Goal: Task Accomplishment & Management: Manage account settings

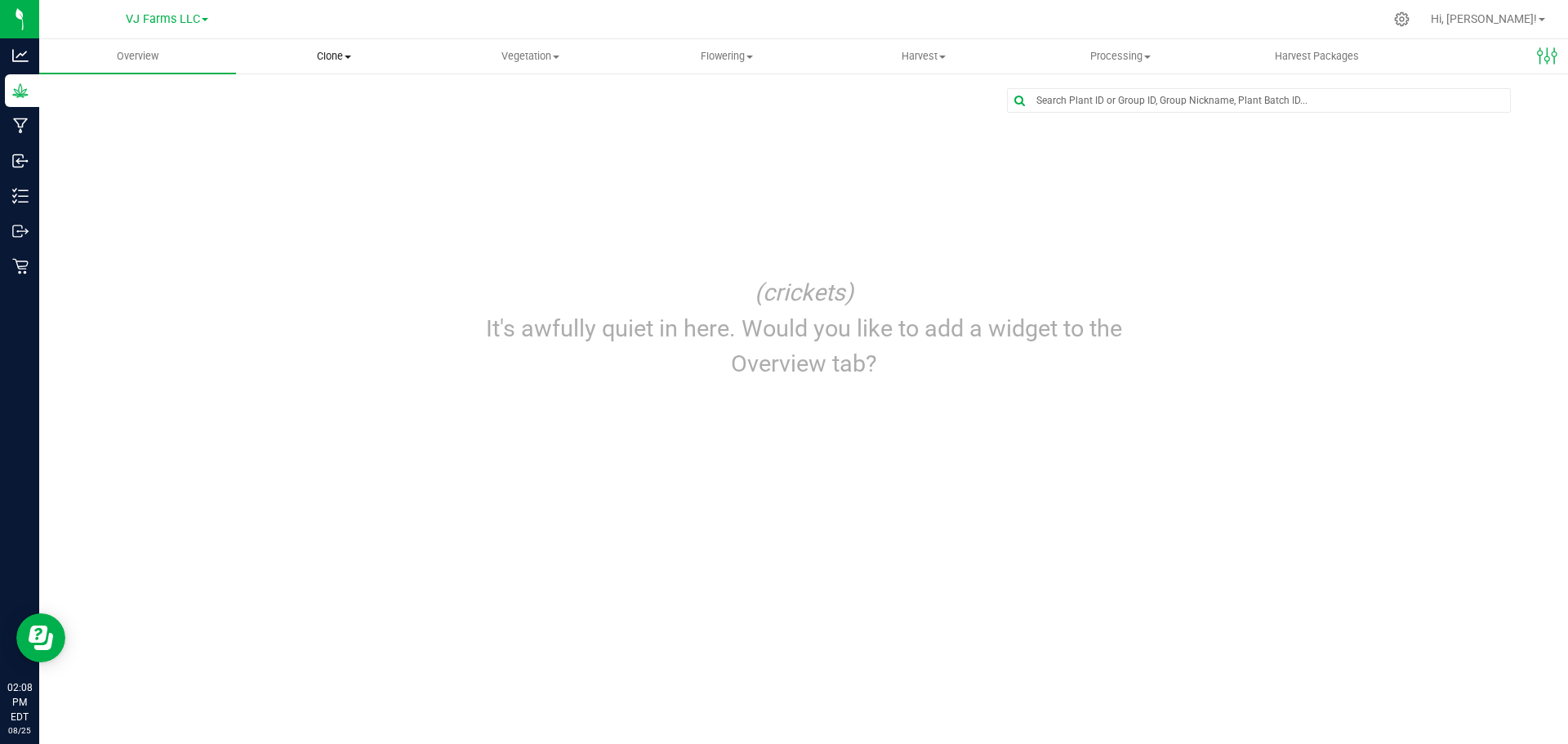
click at [326, 62] on span "Clone" at bounding box center [334, 56] width 195 height 15
click at [321, 121] on span "Cloning groups" at bounding box center [298, 118] width 123 height 14
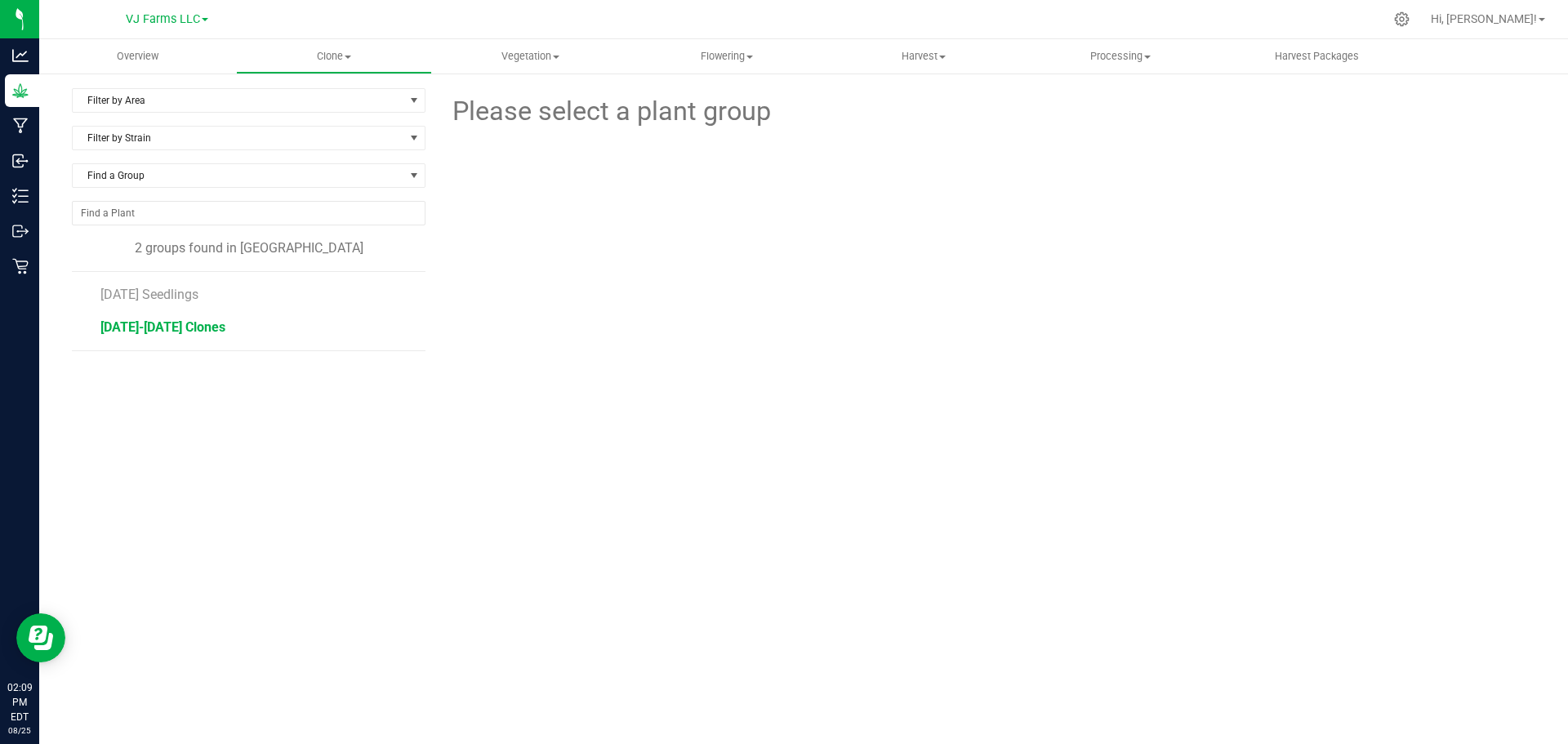
click at [226, 327] on span "[DATE]-[DATE] Clones" at bounding box center [163, 327] width 125 height 16
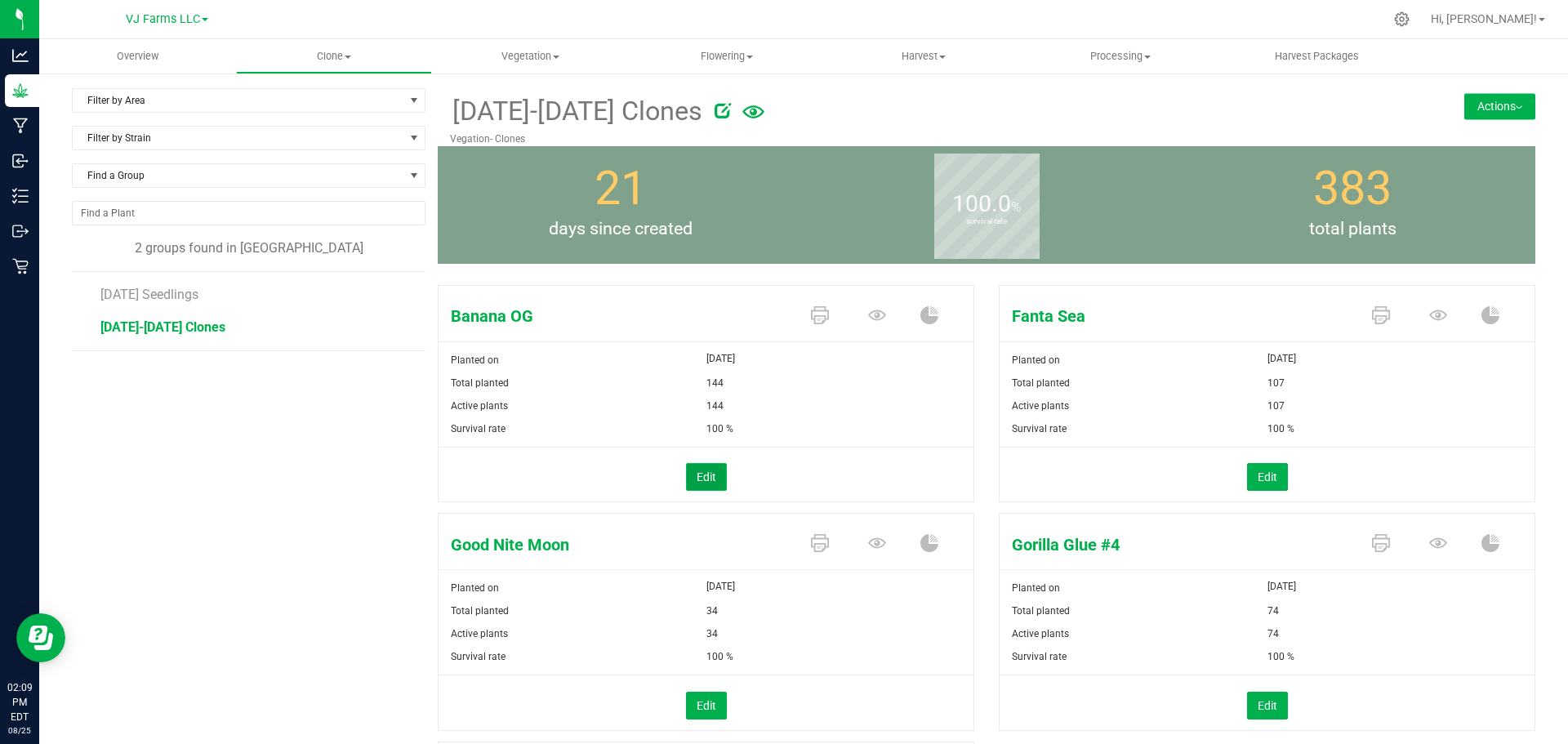
click at [699, 475] on button "Edit" at bounding box center [706, 476] width 41 height 27
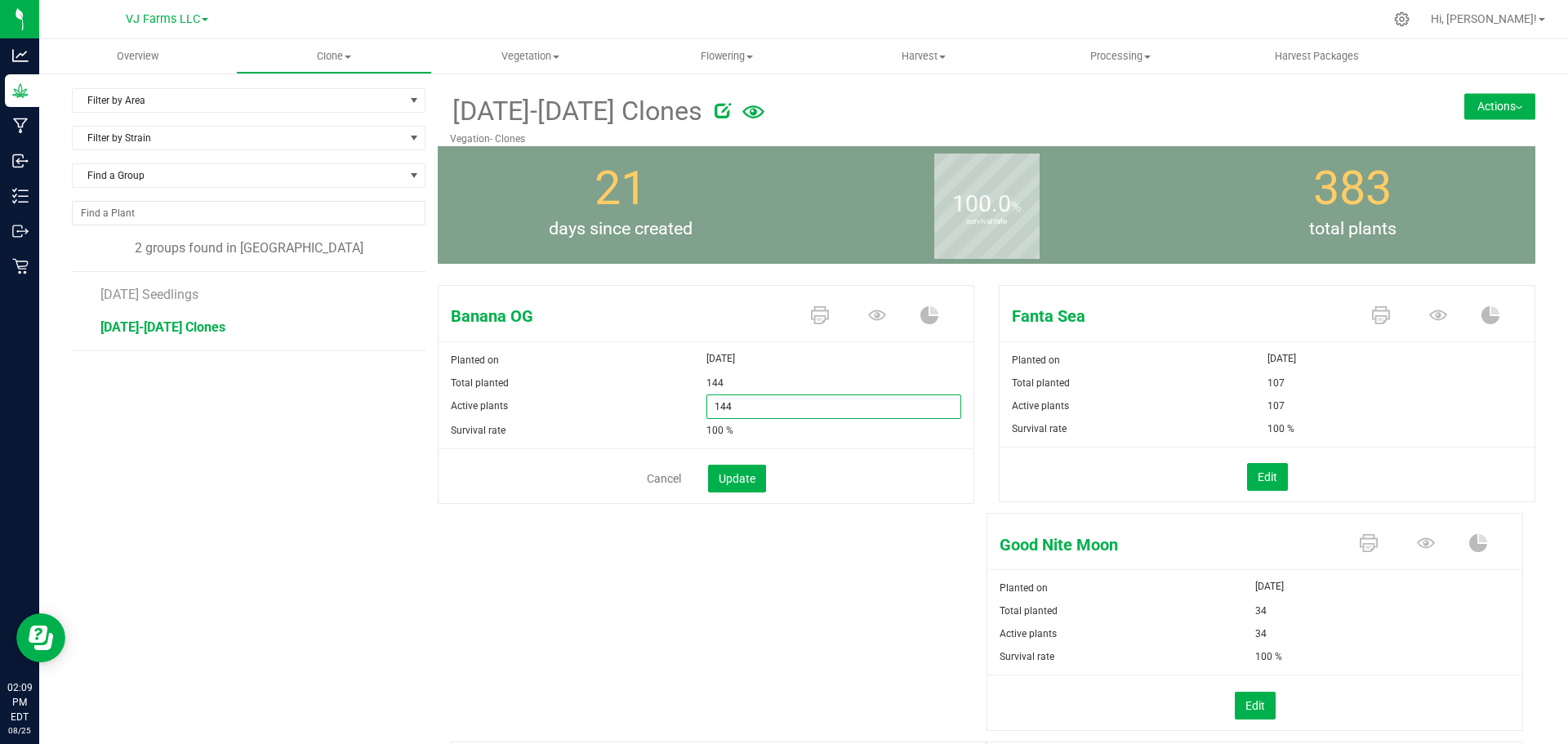
click at [727, 405] on span "144 144" at bounding box center [834, 406] width 256 height 25
type input "1"
type input "91"
click at [738, 482] on span "Update" at bounding box center [737, 478] width 37 height 13
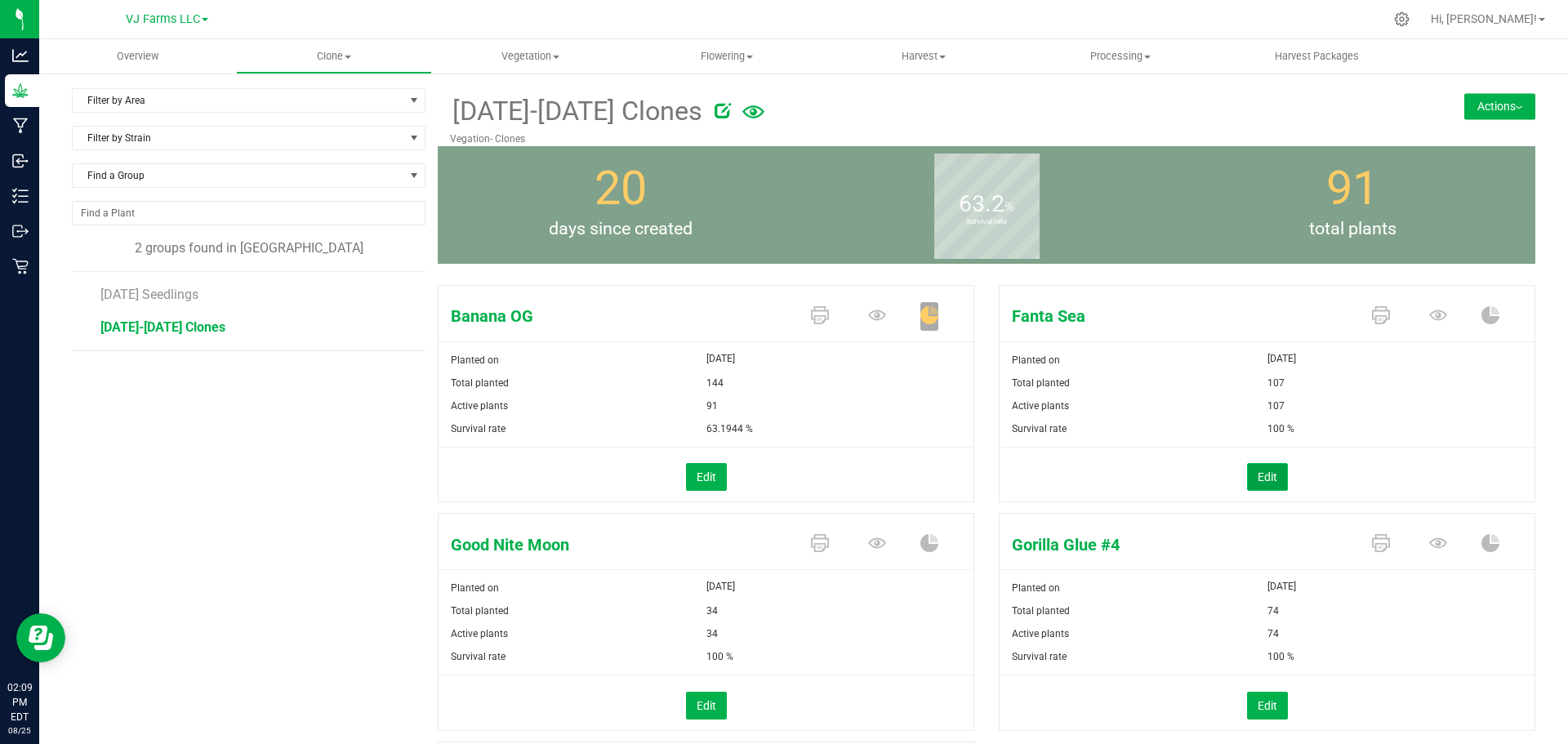
click at [1253, 476] on button "Edit" at bounding box center [1267, 476] width 41 height 27
click at [1297, 402] on span "107 107" at bounding box center [1395, 406] width 256 height 25
type input "106"
click at [1281, 481] on span "Update" at bounding box center [1298, 478] width 37 height 13
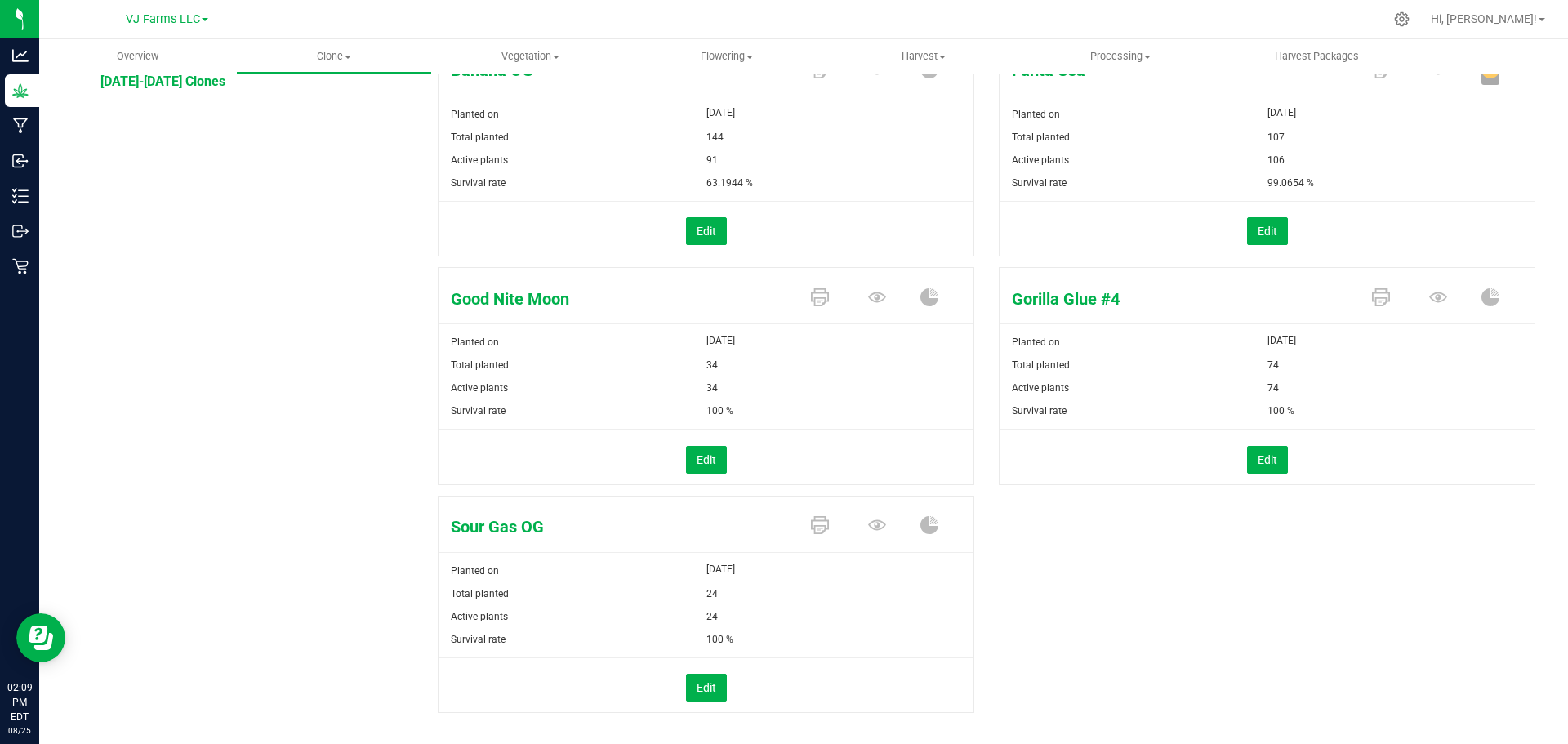
scroll to position [272, 0]
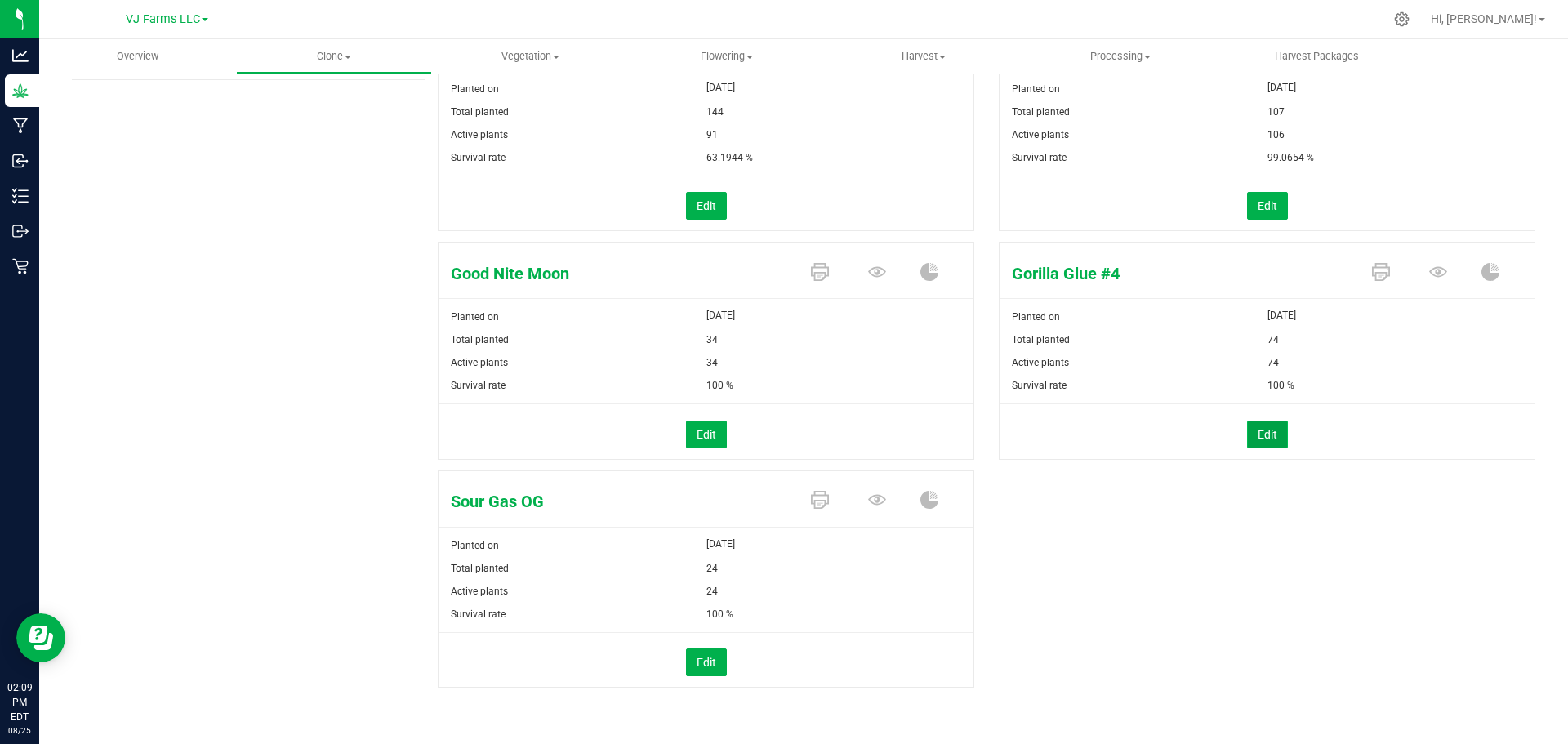
click at [1260, 436] on button "Edit" at bounding box center [1267, 434] width 41 height 27
click at [1291, 364] on span "74 74" at bounding box center [1395, 363] width 256 height 25
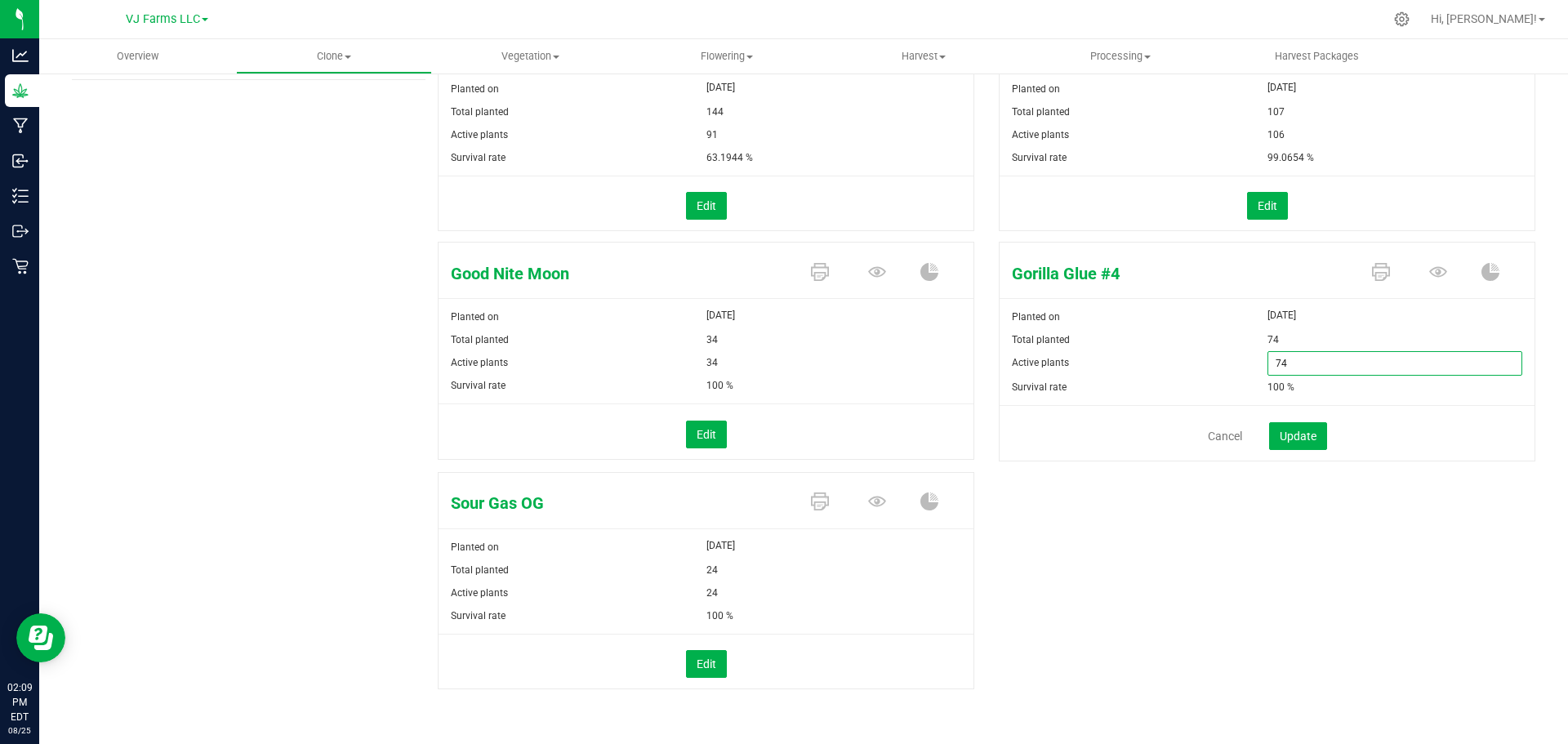
type input "7"
type input "43"
click at [1280, 439] on span "Update" at bounding box center [1298, 435] width 37 height 13
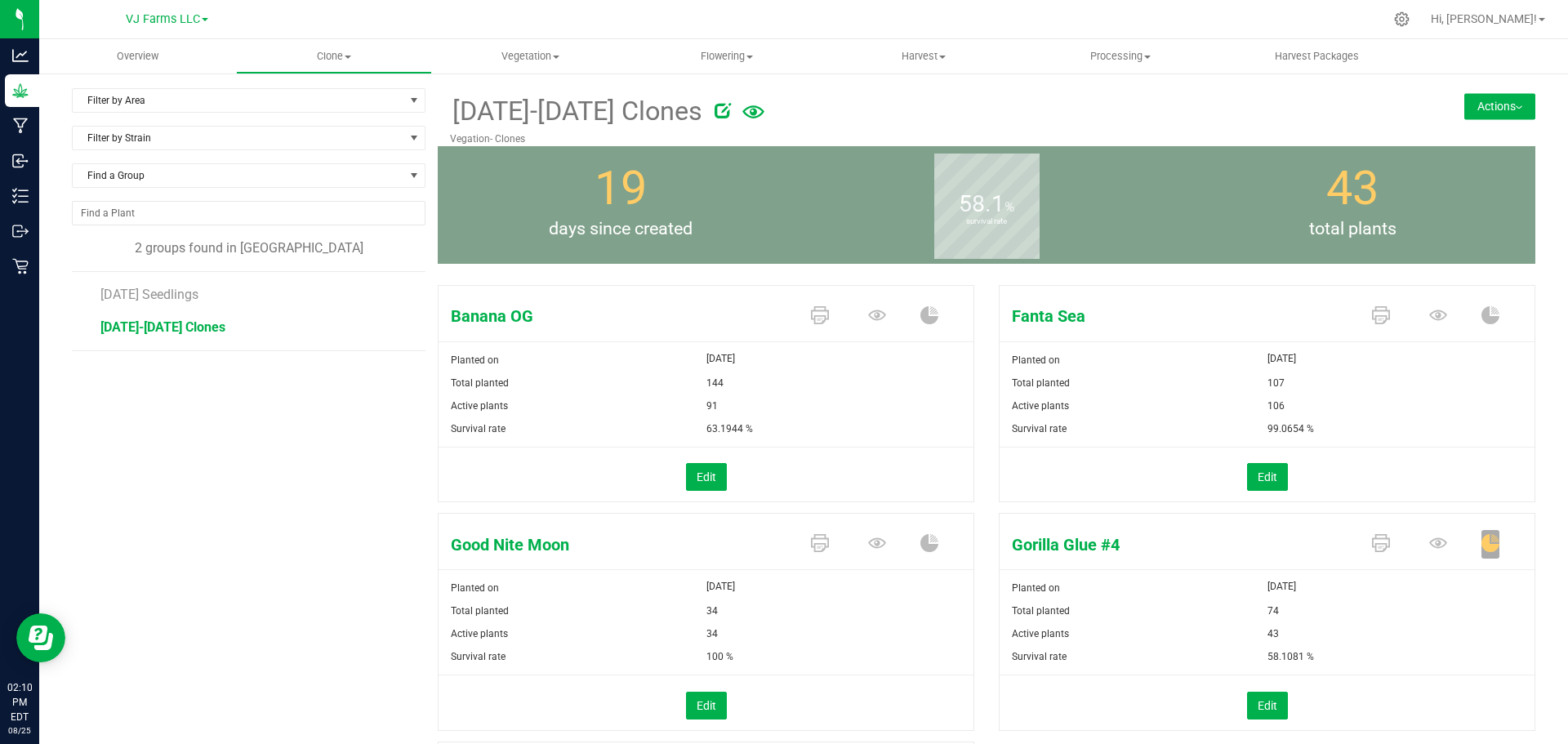
click at [158, 322] on span "[DATE]-[DATE] Clones" at bounding box center [163, 327] width 125 height 16
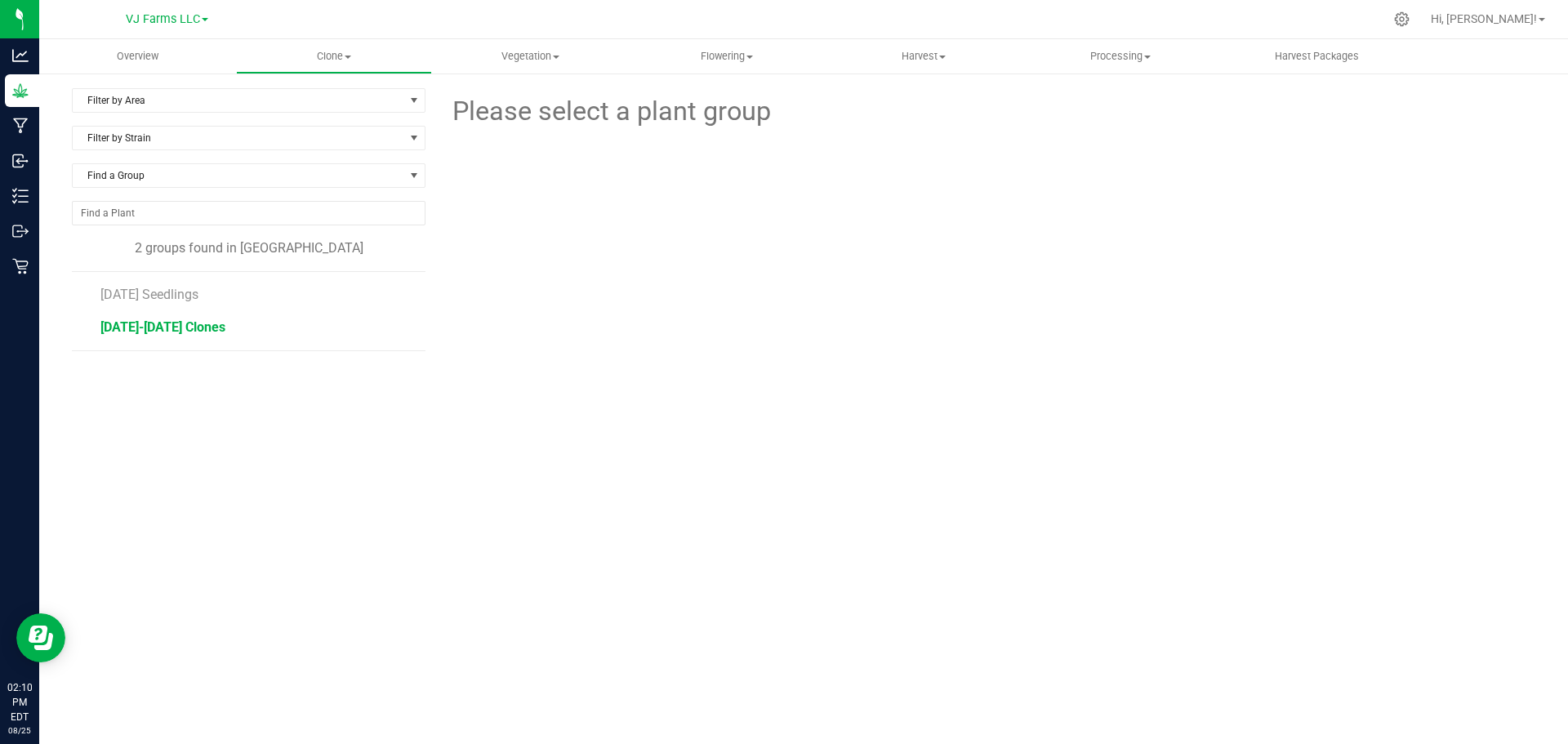
click at [158, 322] on span "[DATE]-[DATE] Clones" at bounding box center [163, 327] width 125 height 16
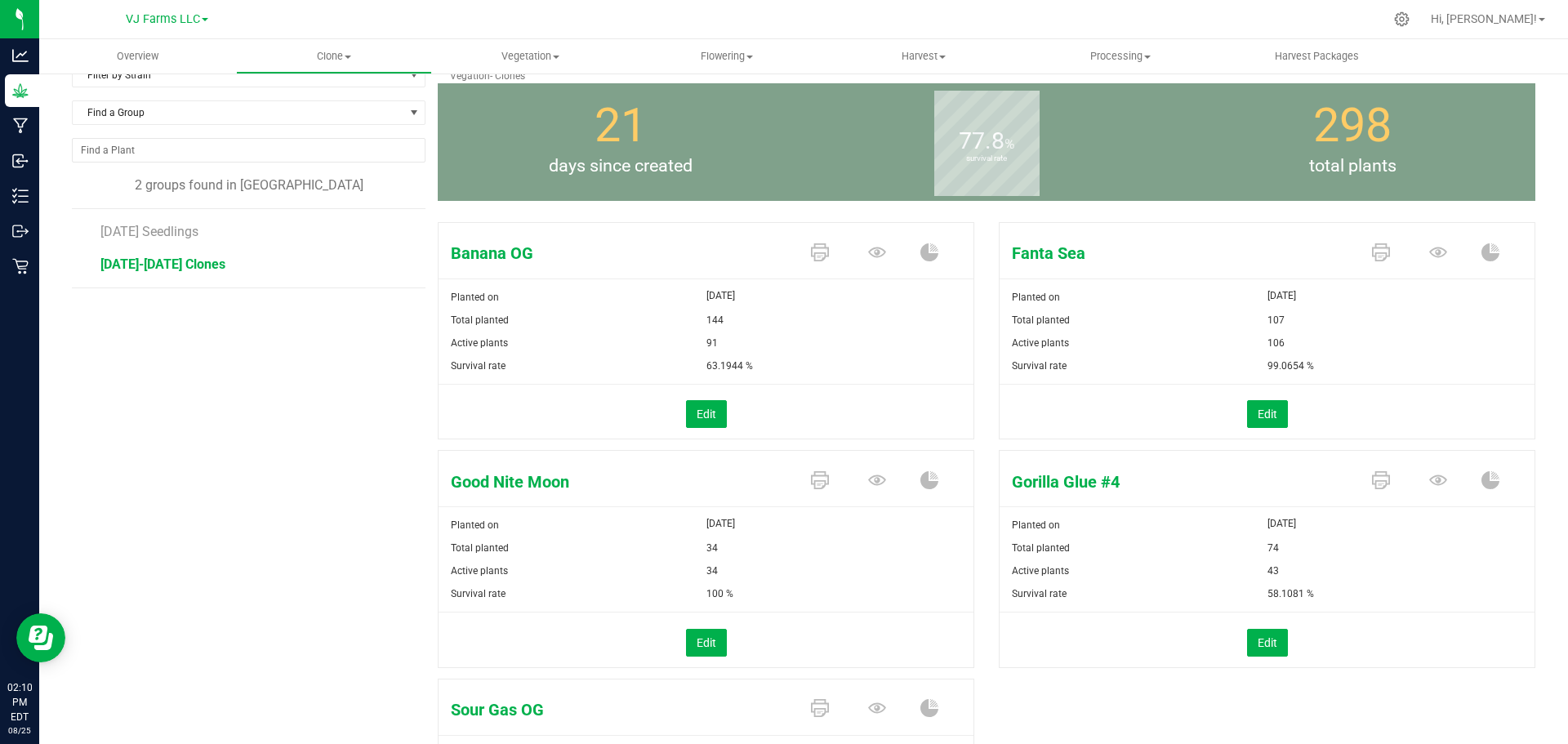
scroll to position [26, 0]
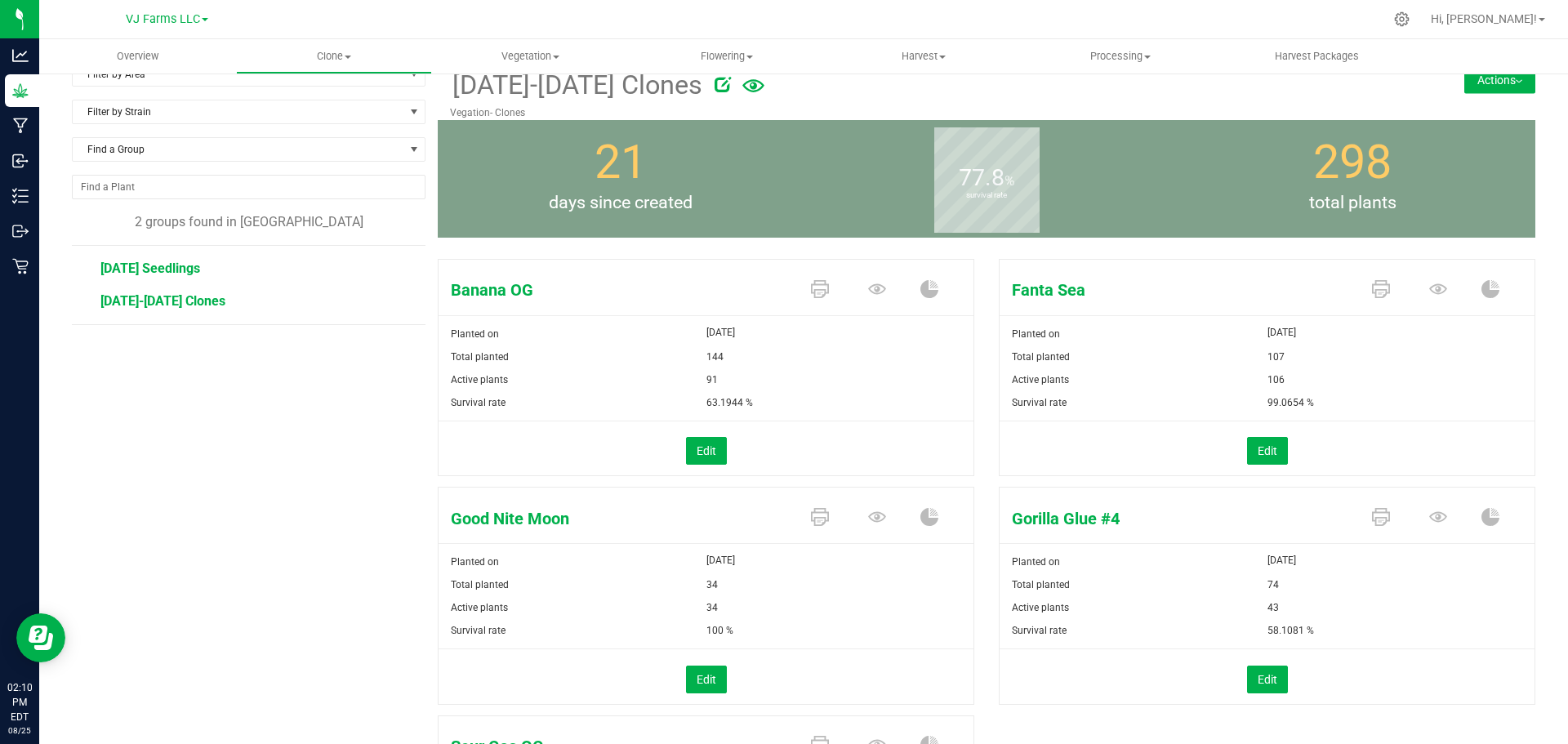
click at [167, 269] on span "[DATE] Seedlings" at bounding box center [150, 269] width 100 height 16
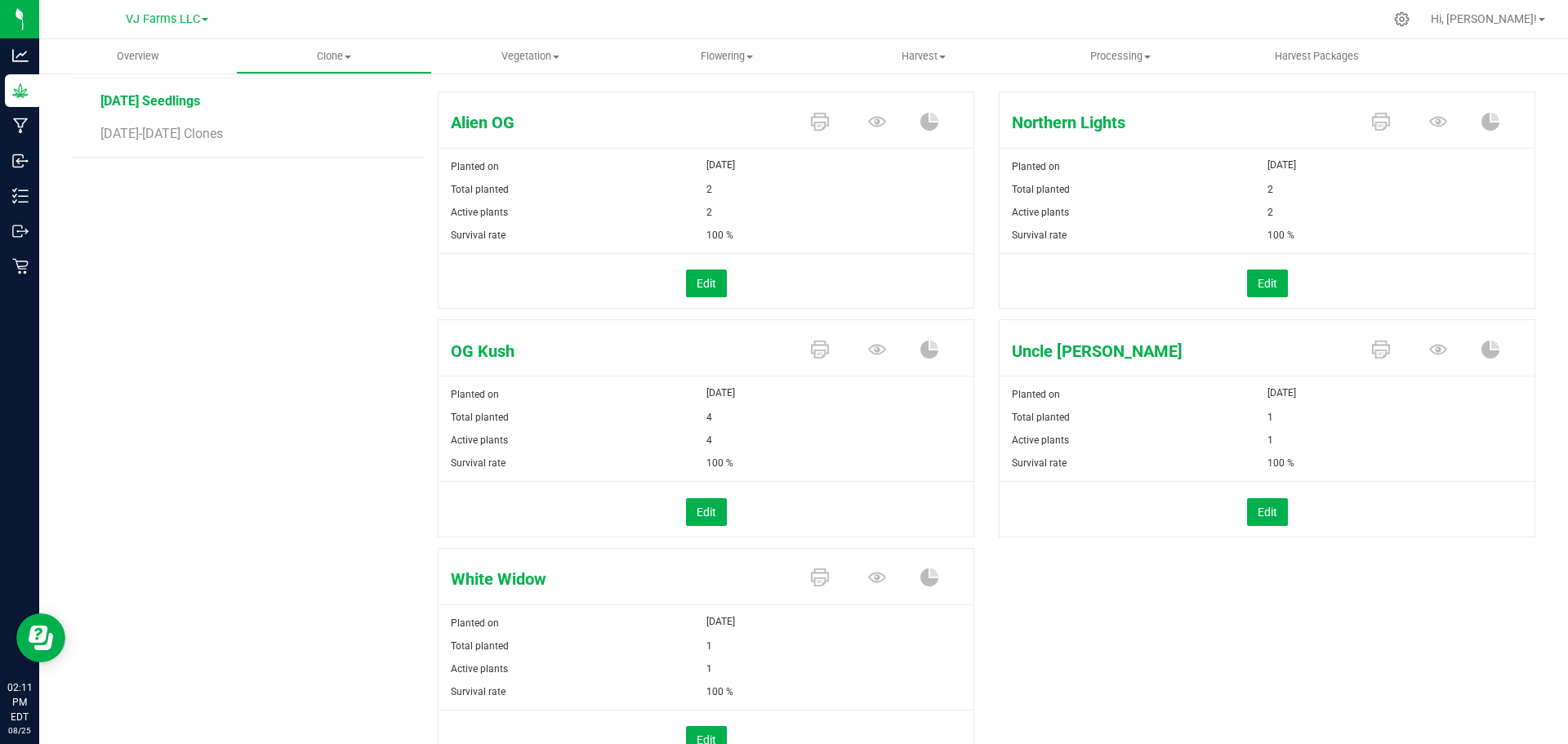
scroll to position [108, 0]
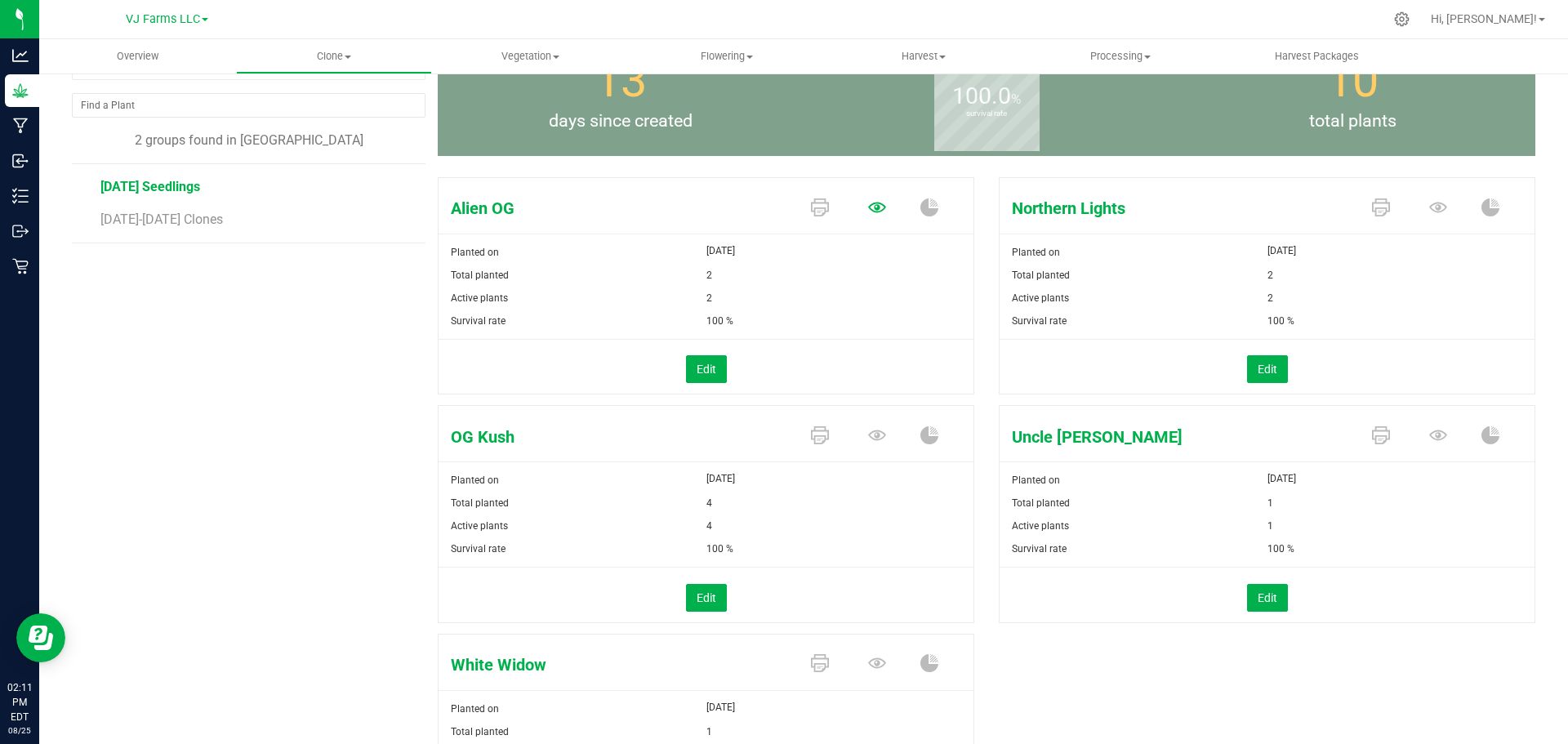
click at [868, 206] on icon at bounding box center [877, 207] width 18 height 18
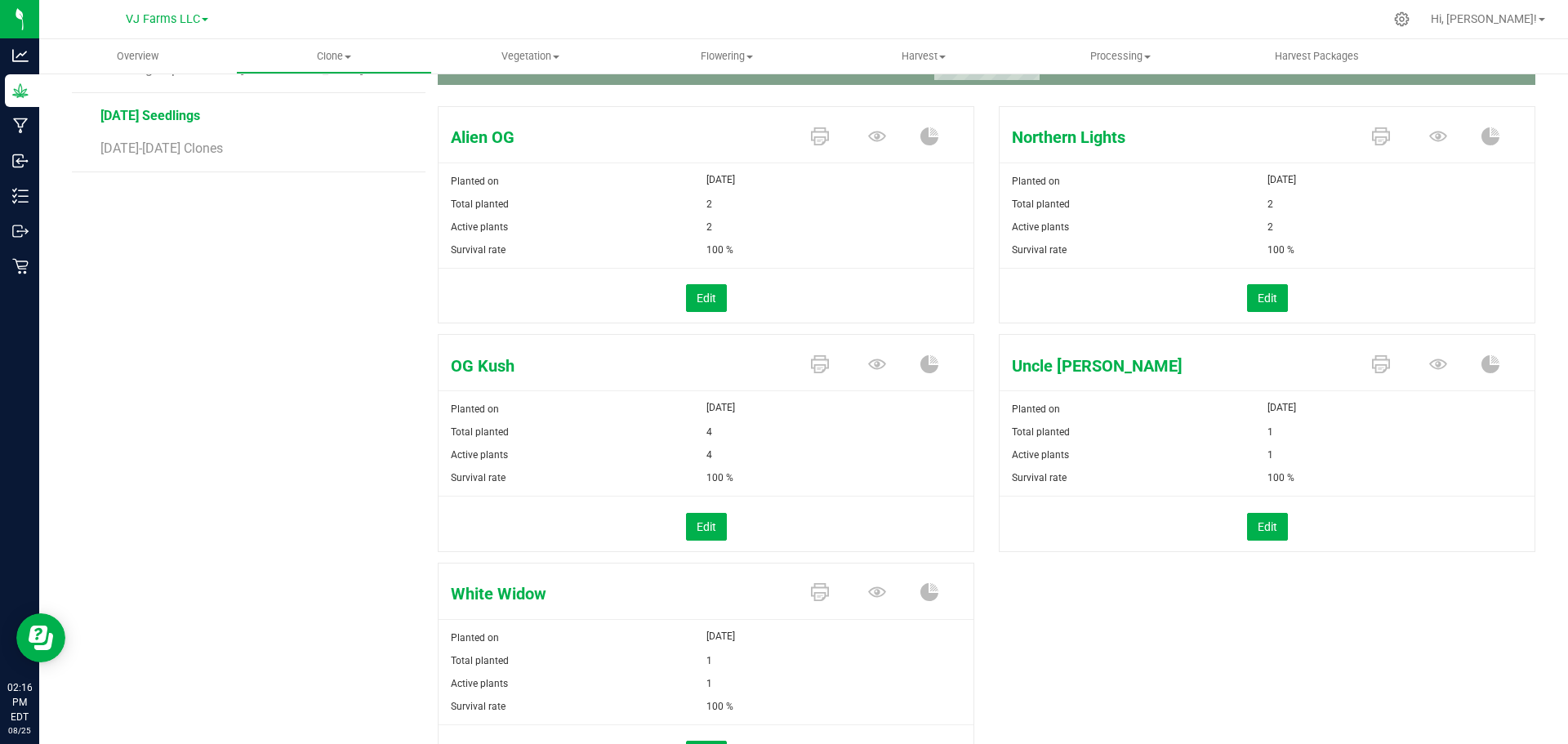
scroll to position [245, 0]
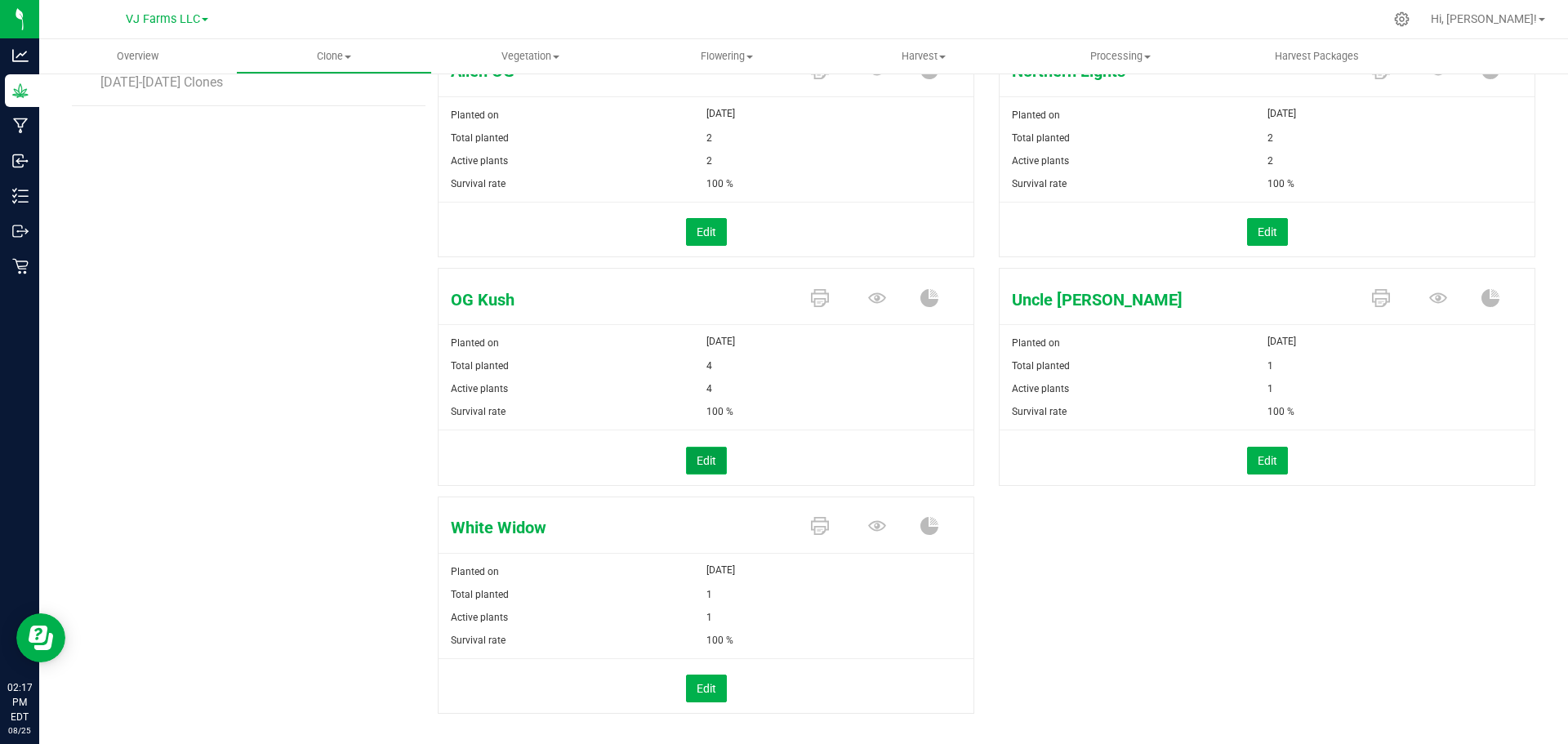
click at [693, 459] on button "Edit" at bounding box center [706, 460] width 41 height 27
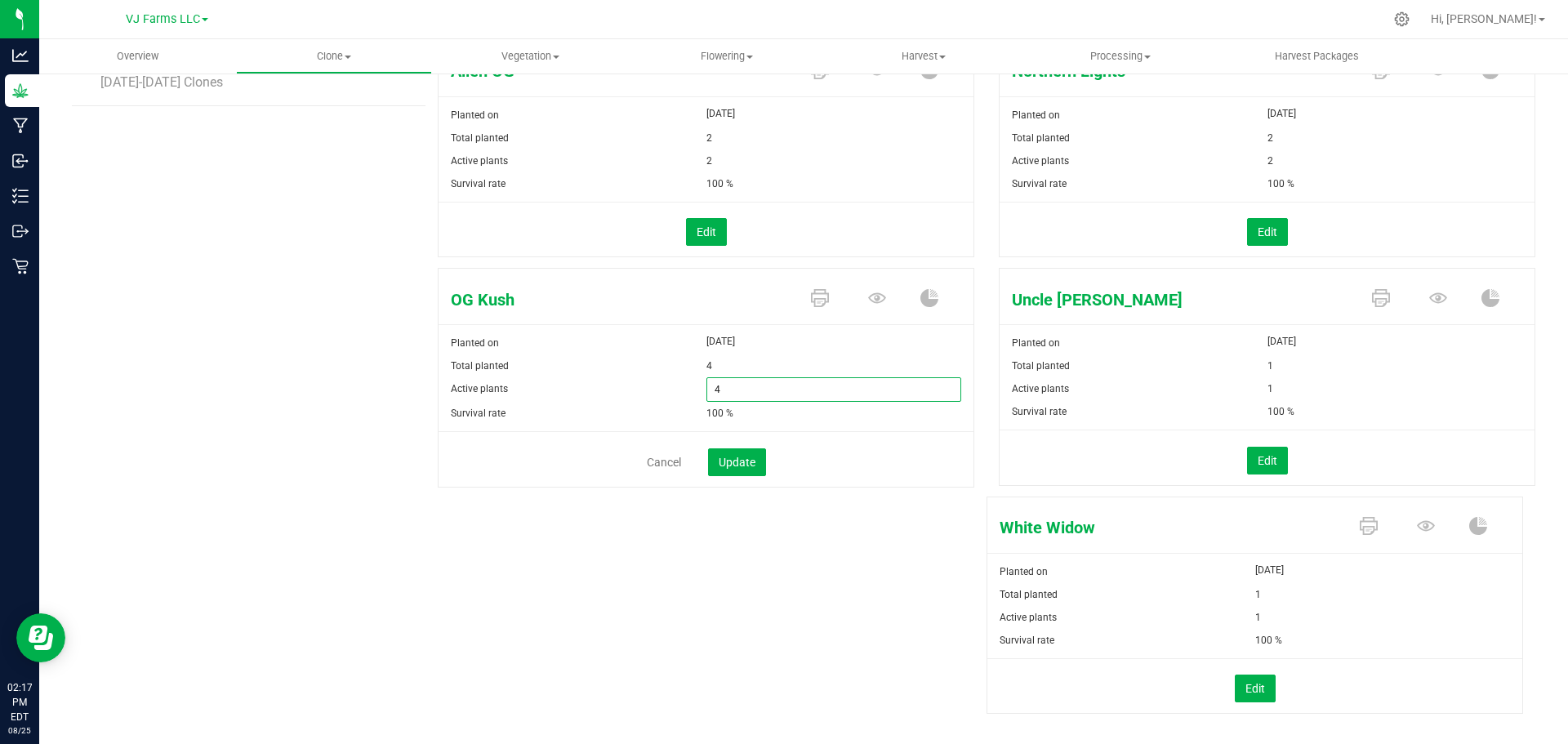
click at [736, 385] on span "4 4" at bounding box center [834, 390] width 256 height 25
type input "3"
click at [726, 470] on button "Update" at bounding box center [737, 462] width 58 height 27
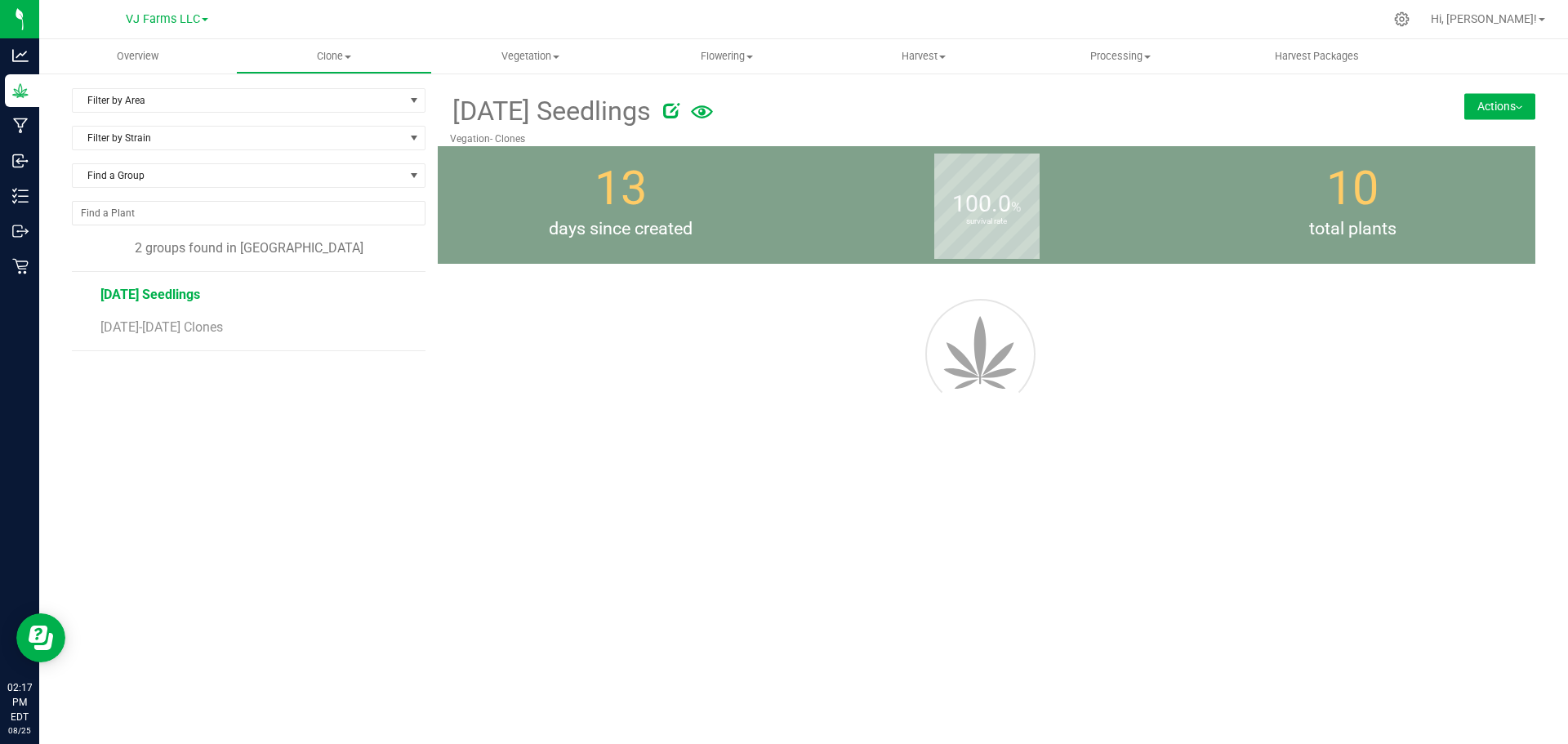
scroll to position [0, 0]
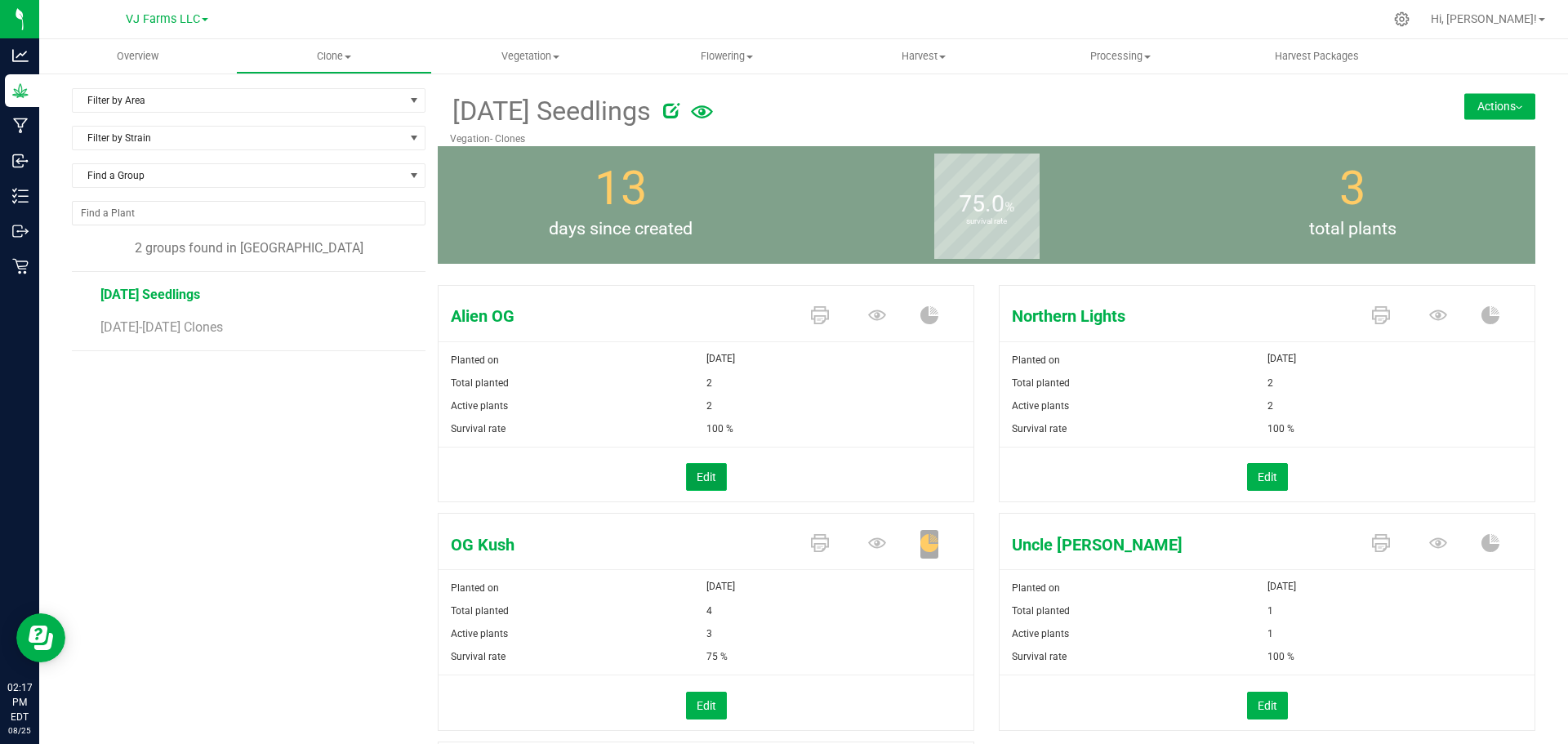
click at [710, 480] on button "Edit" at bounding box center [706, 476] width 41 height 27
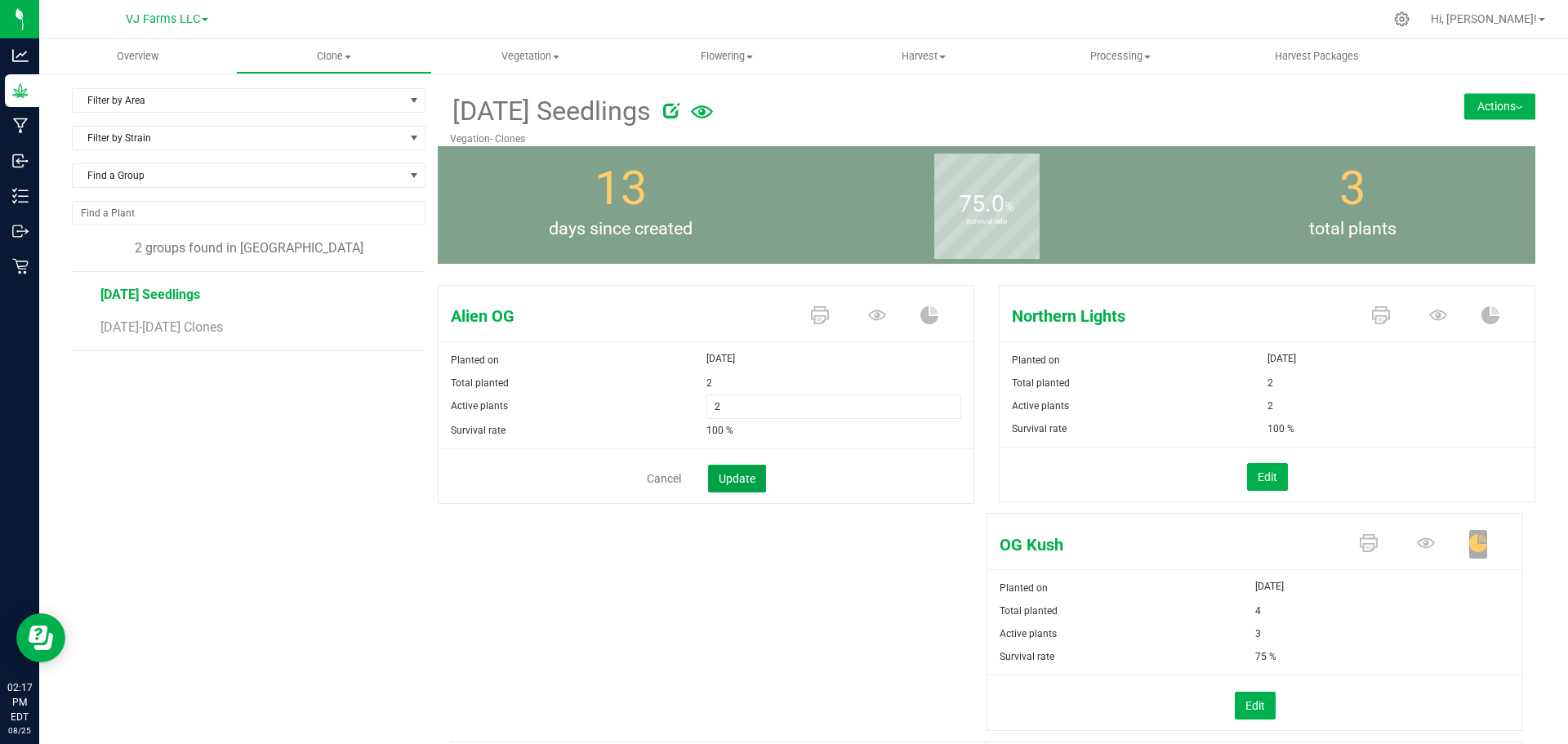
click at [710, 480] on button "Update" at bounding box center [737, 478] width 58 height 27
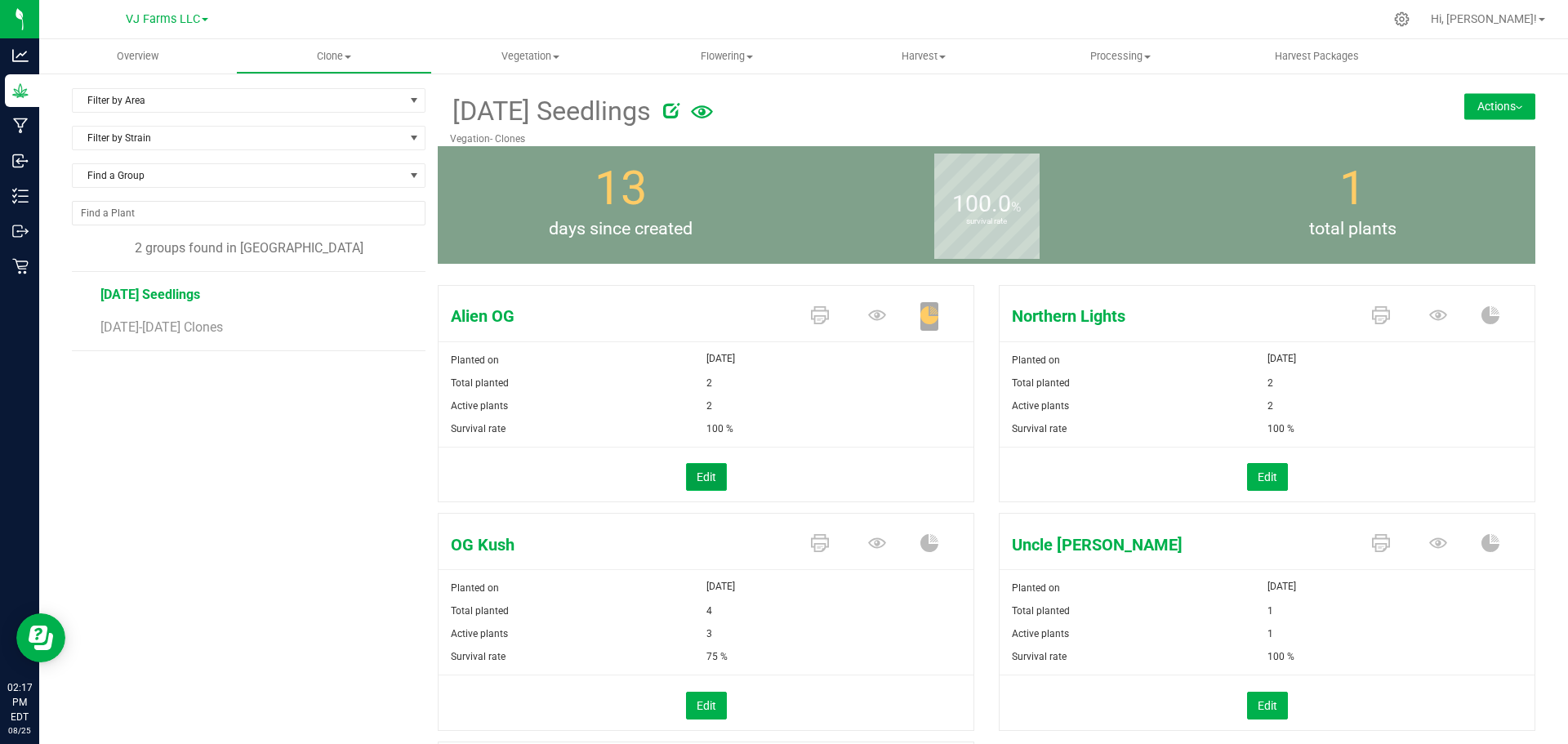
click at [708, 482] on button "Edit" at bounding box center [706, 476] width 41 height 27
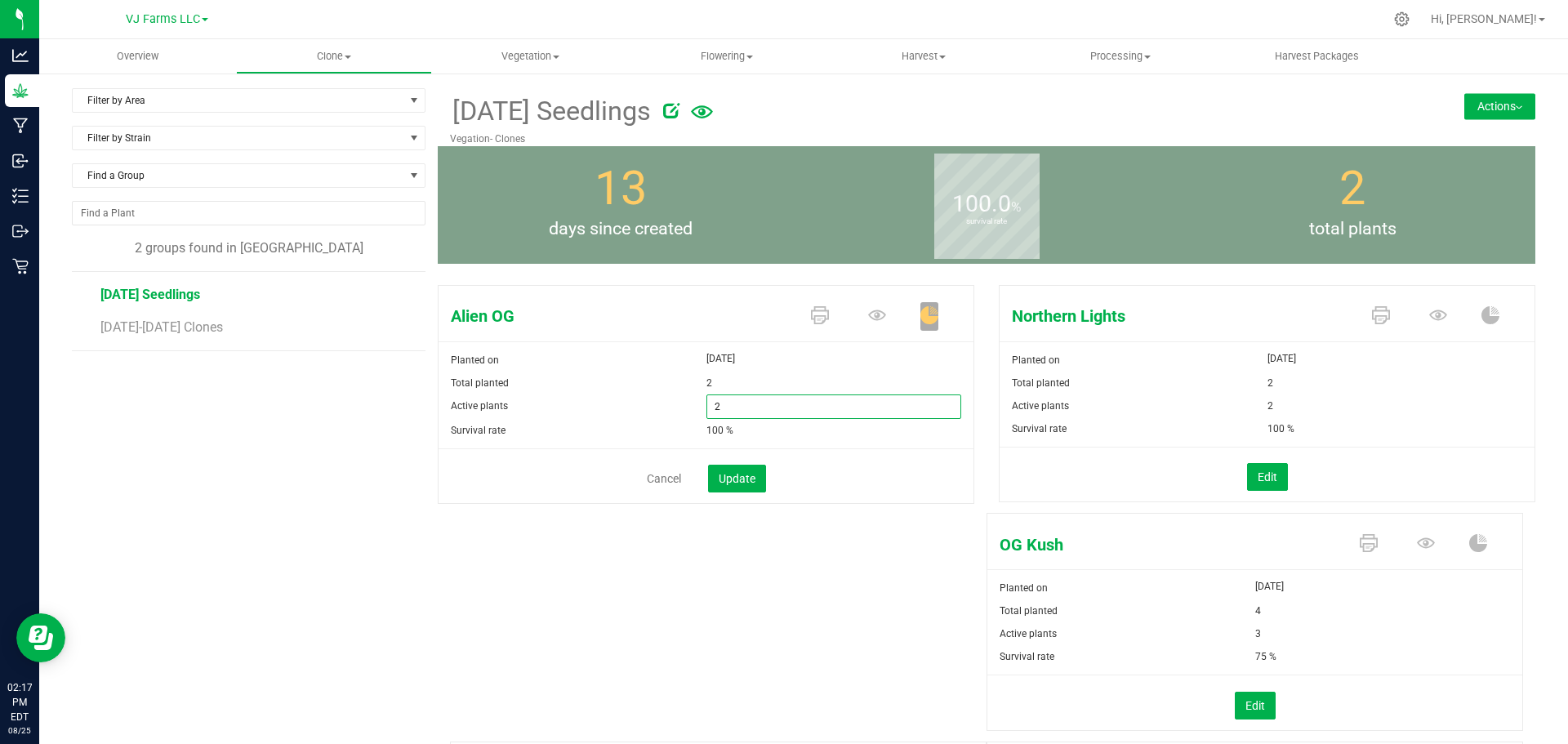
click at [728, 405] on span "2 2" at bounding box center [834, 406] width 256 height 25
type input "1"
click at [737, 481] on span "Update" at bounding box center [737, 478] width 37 height 13
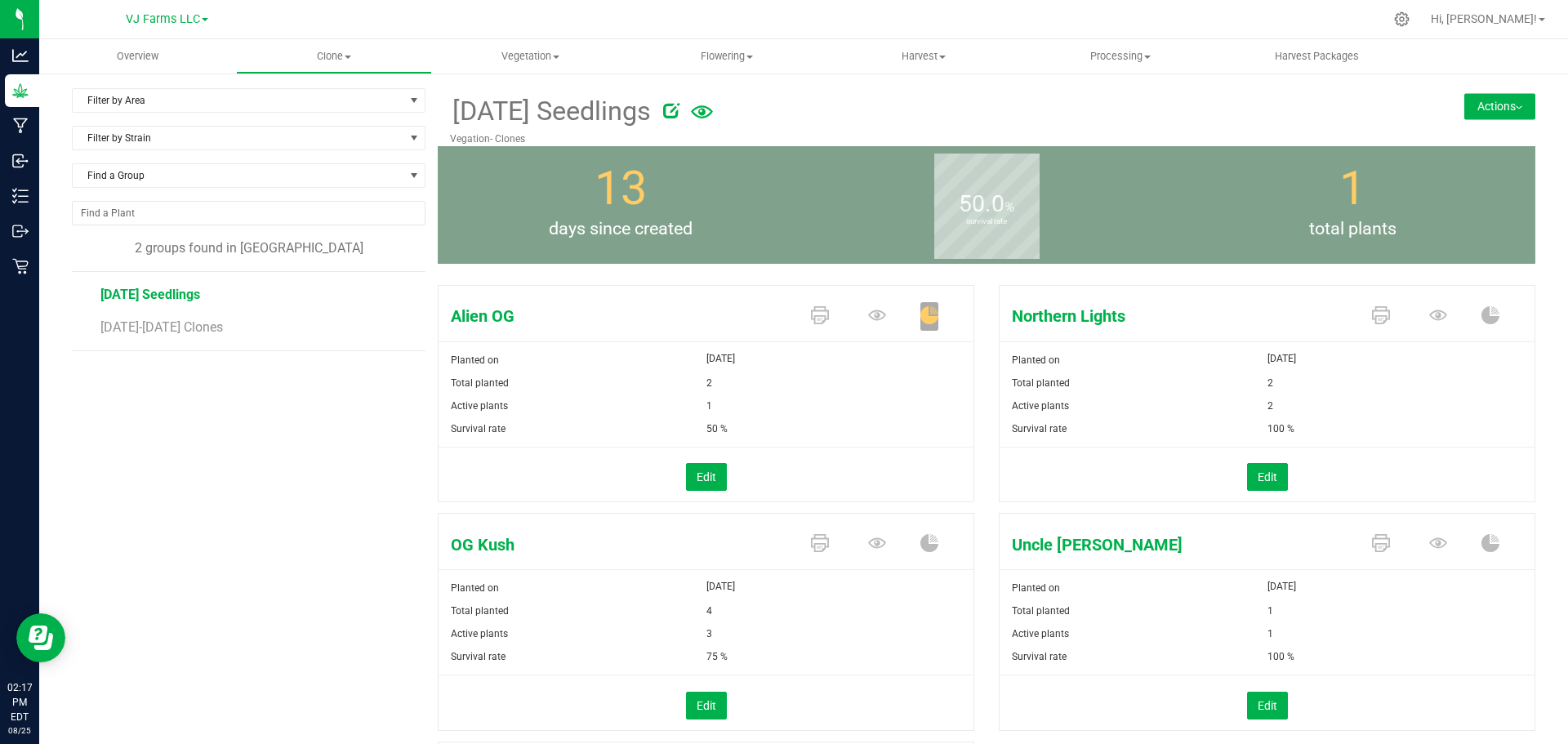
click at [200, 294] on span "[DATE] Seedlings" at bounding box center [150, 294] width 100 height 16
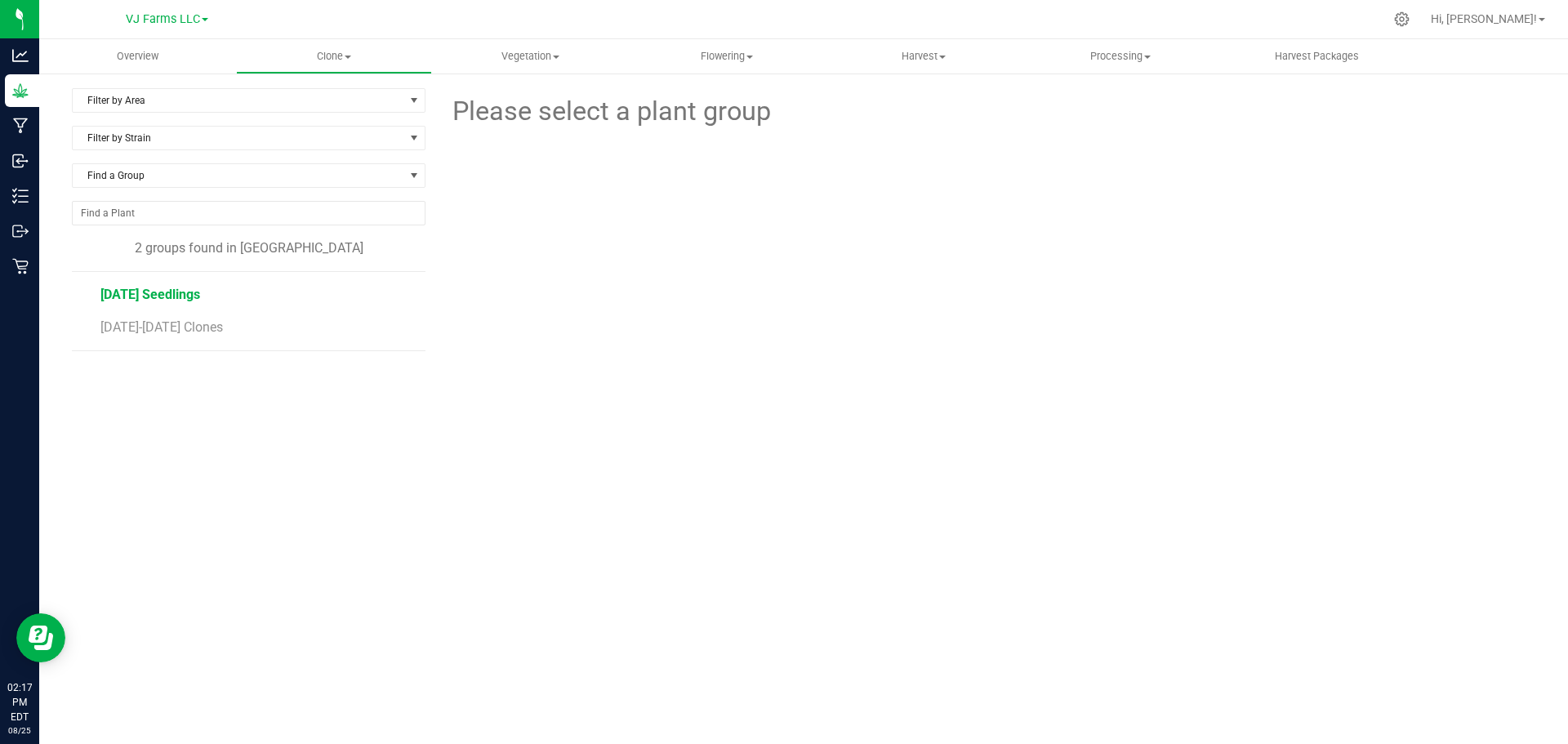
click at [200, 294] on span "[DATE] Seedlings" at bounding box center [150, 294] width 100 height 16
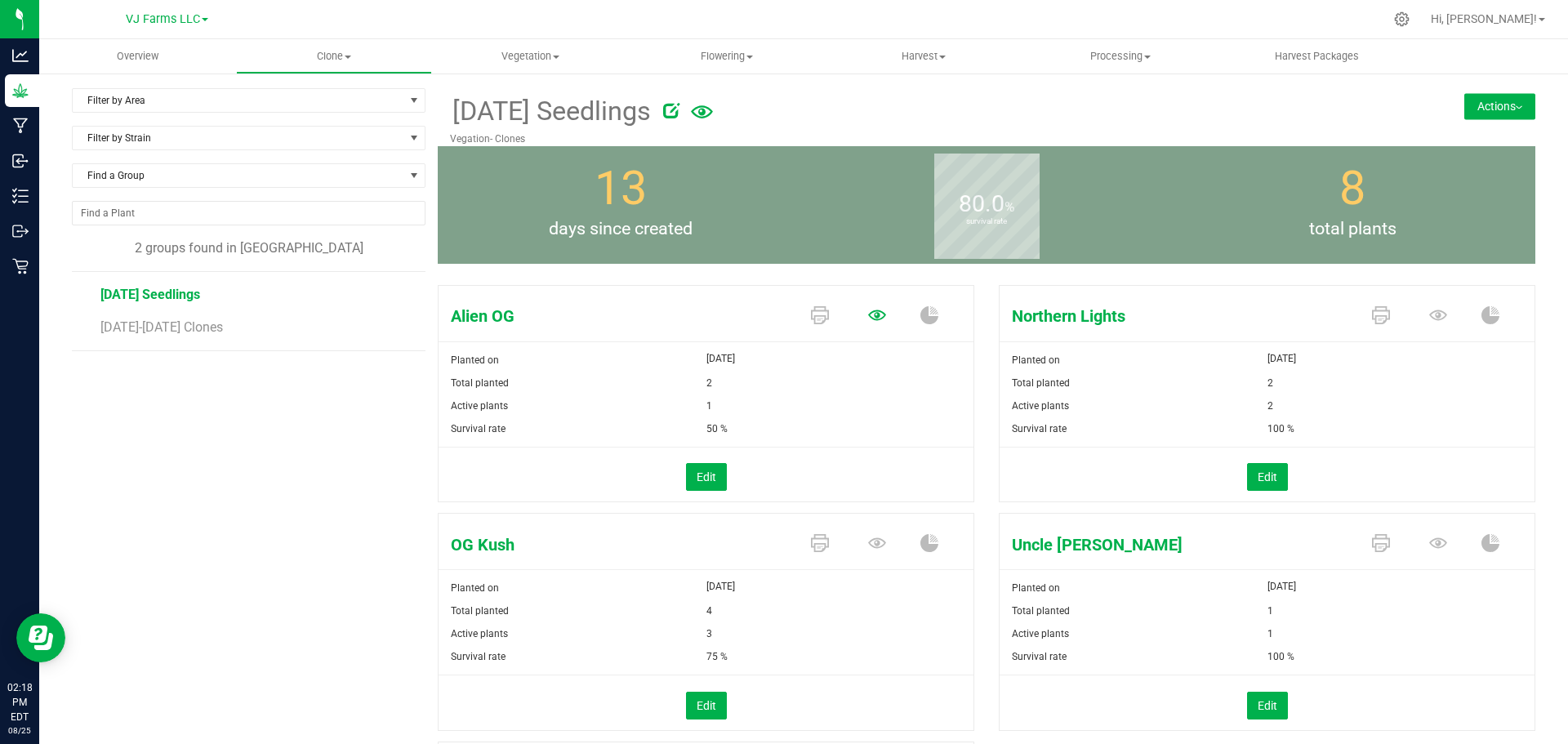
click at [870, 316] on icon at bounding box center [877, 315] width 18 height 11
click at [870, 320] on icon at bounding box center [877, 315] width 18 height 11
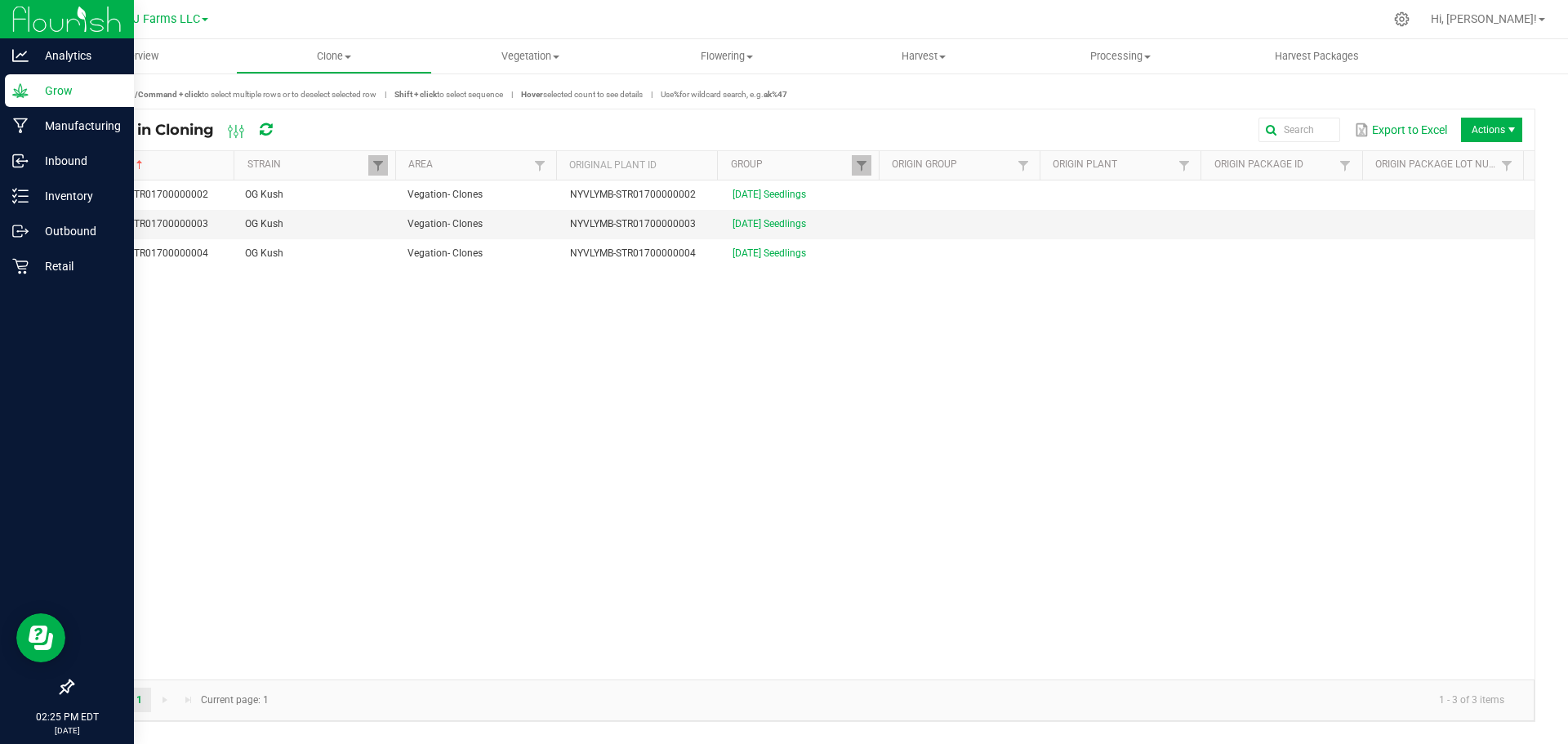
click at [48, 90] on p "Grow" at bounding box center [77, 91] width 98 height 19
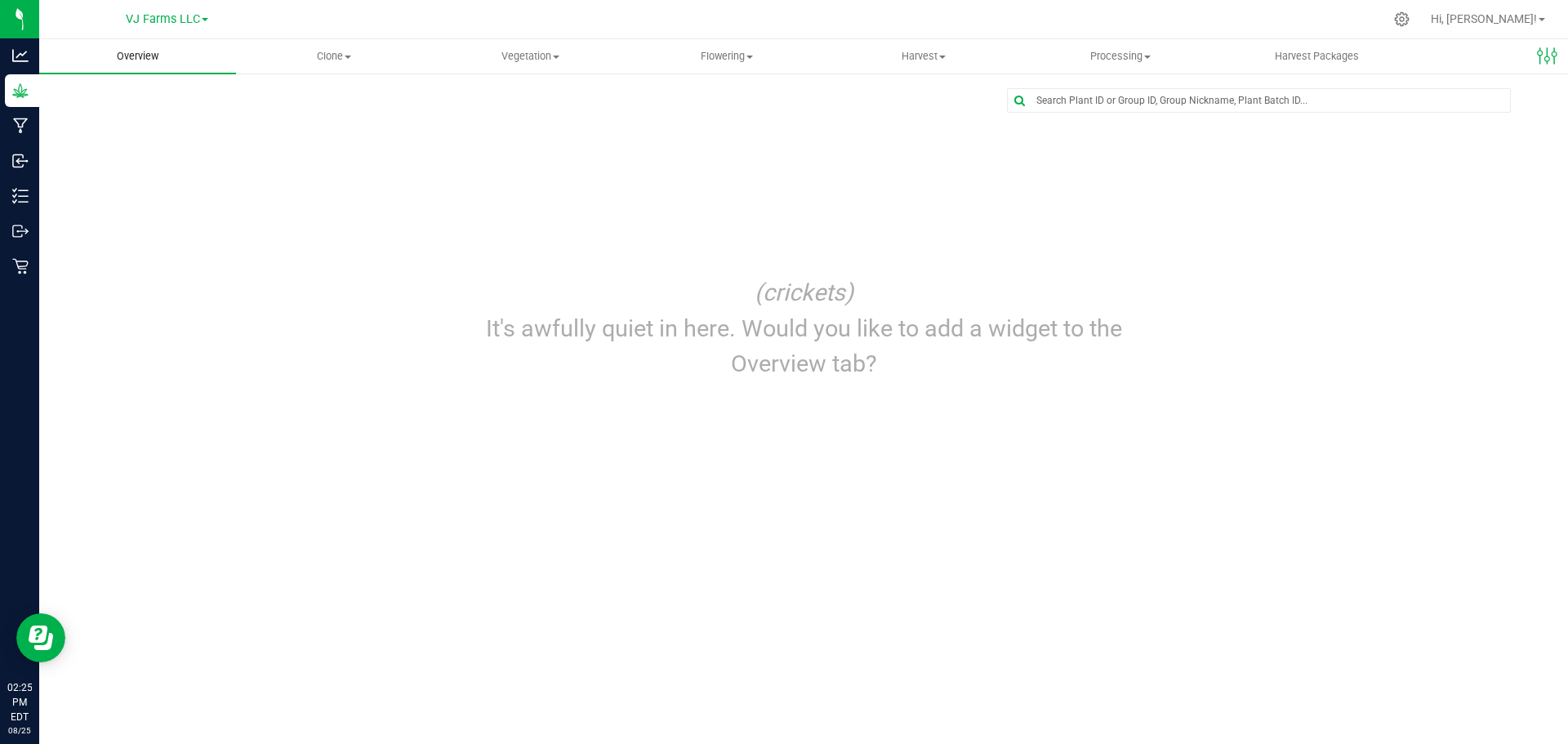
click at [152, 60] on span "Overview" at bounding box center [137, 56] width 85 height 15
click at [529, 60] on span "Vegetation" at bounding box center [530, 56] width 195 height 15
click at [470, 136] on span "Mother groups" at bounding box center [493, 138] width 122 height 14
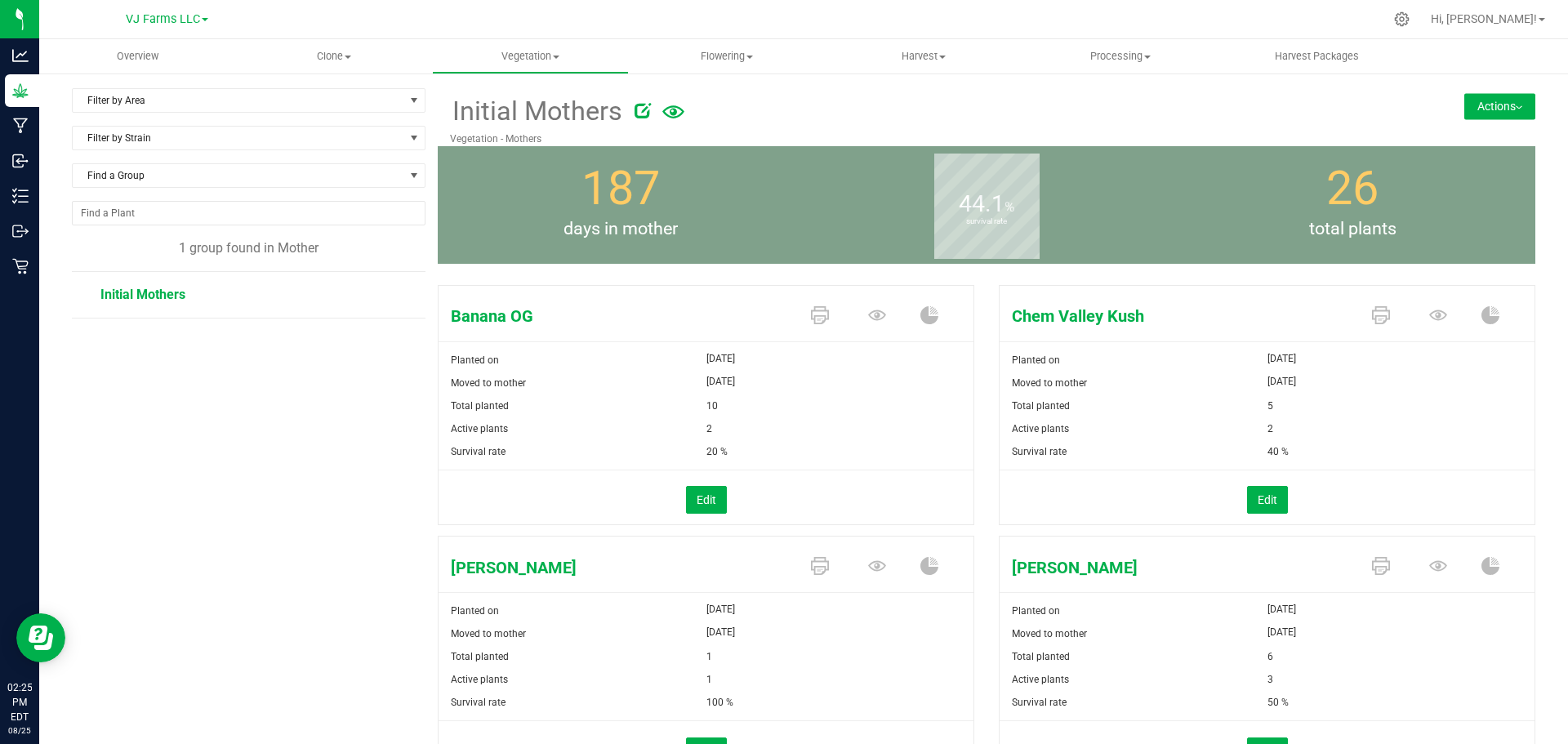
click at [152, 296] on span "Initial Mothers" at bounding box center [143, 294] width 85 height 16
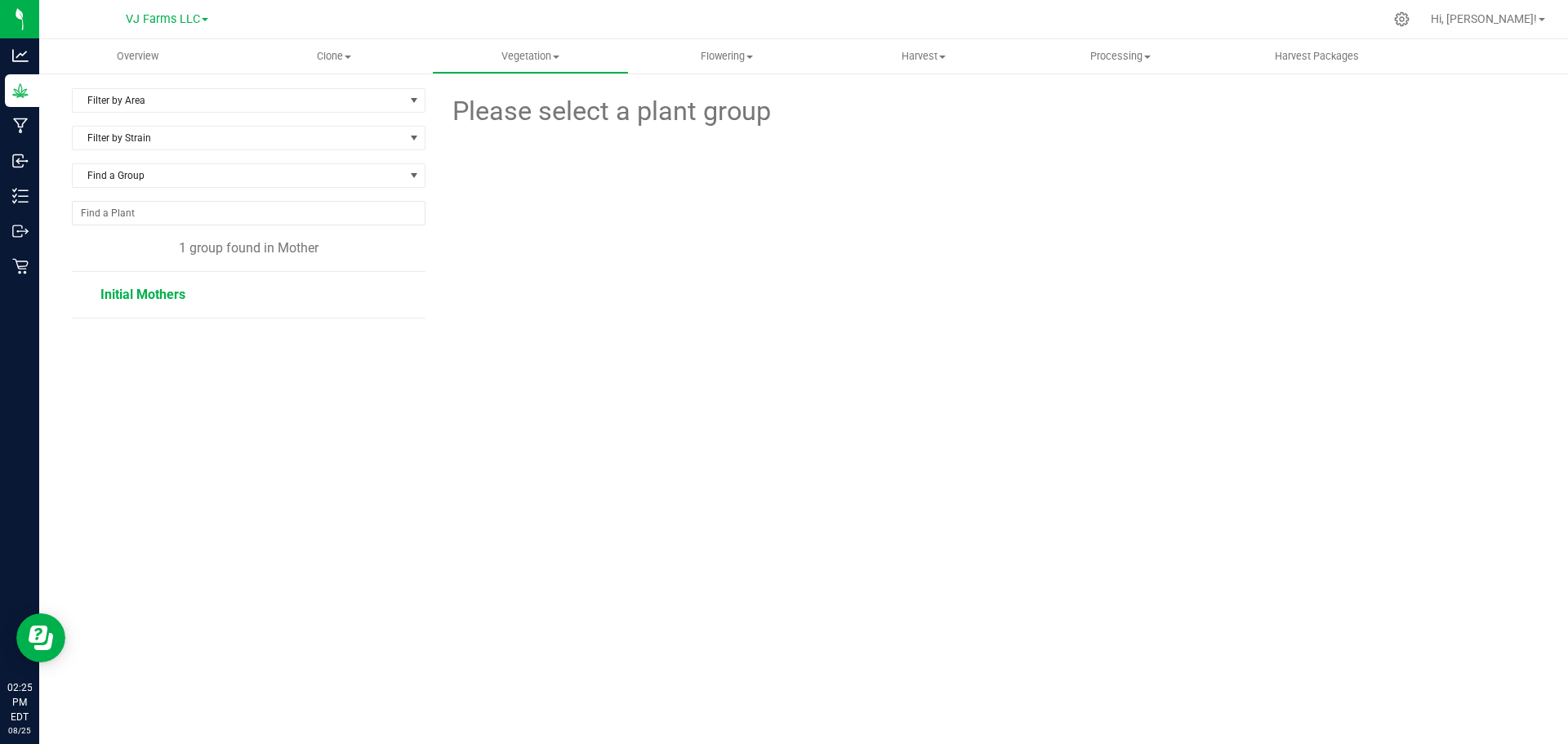
click at [152, 296] on span "Initial Mothers" at bounding box center [143, 294] width 85 height 16
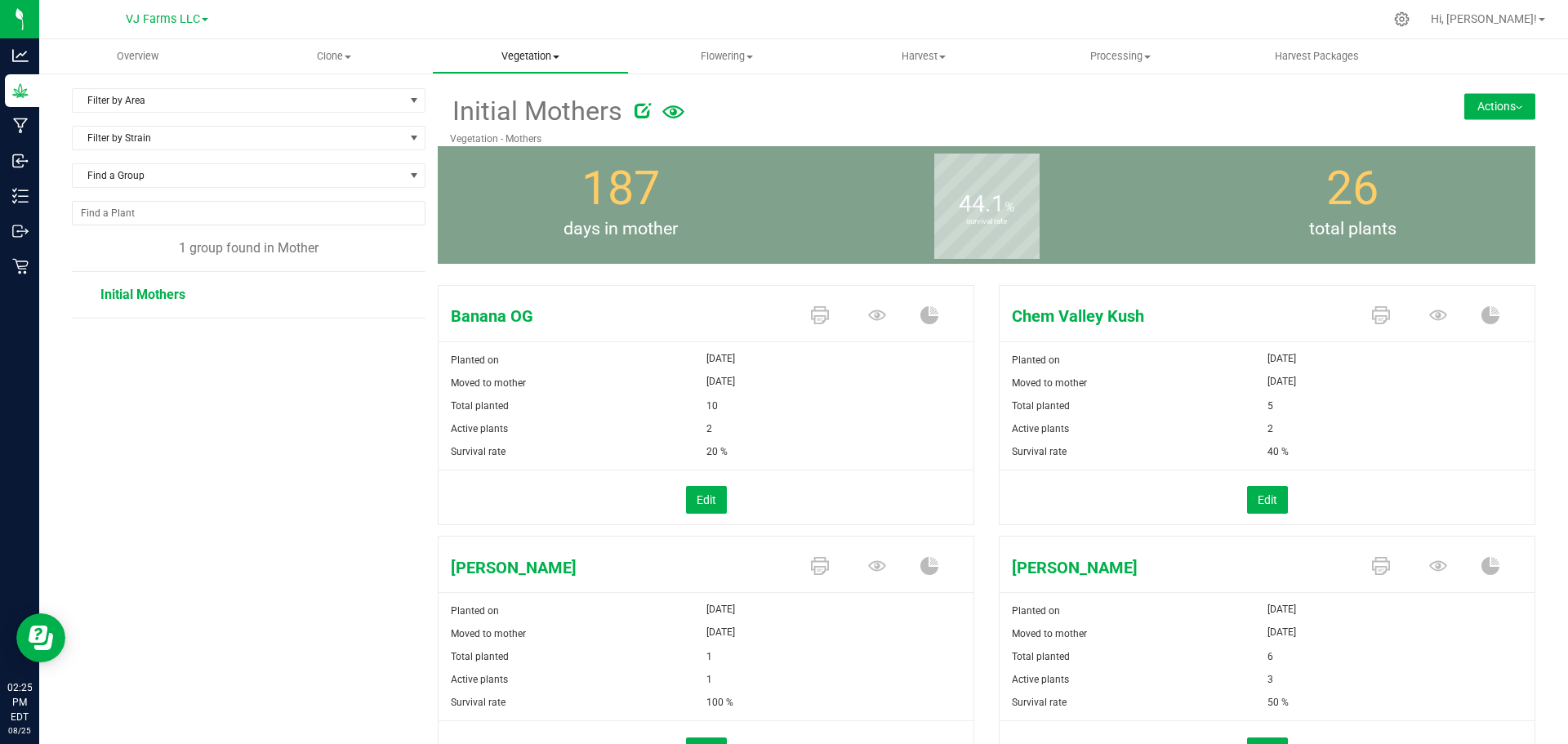
click at [538, 54] on span "Vegetation" at bounding box center [530, 56] width 195 height 15
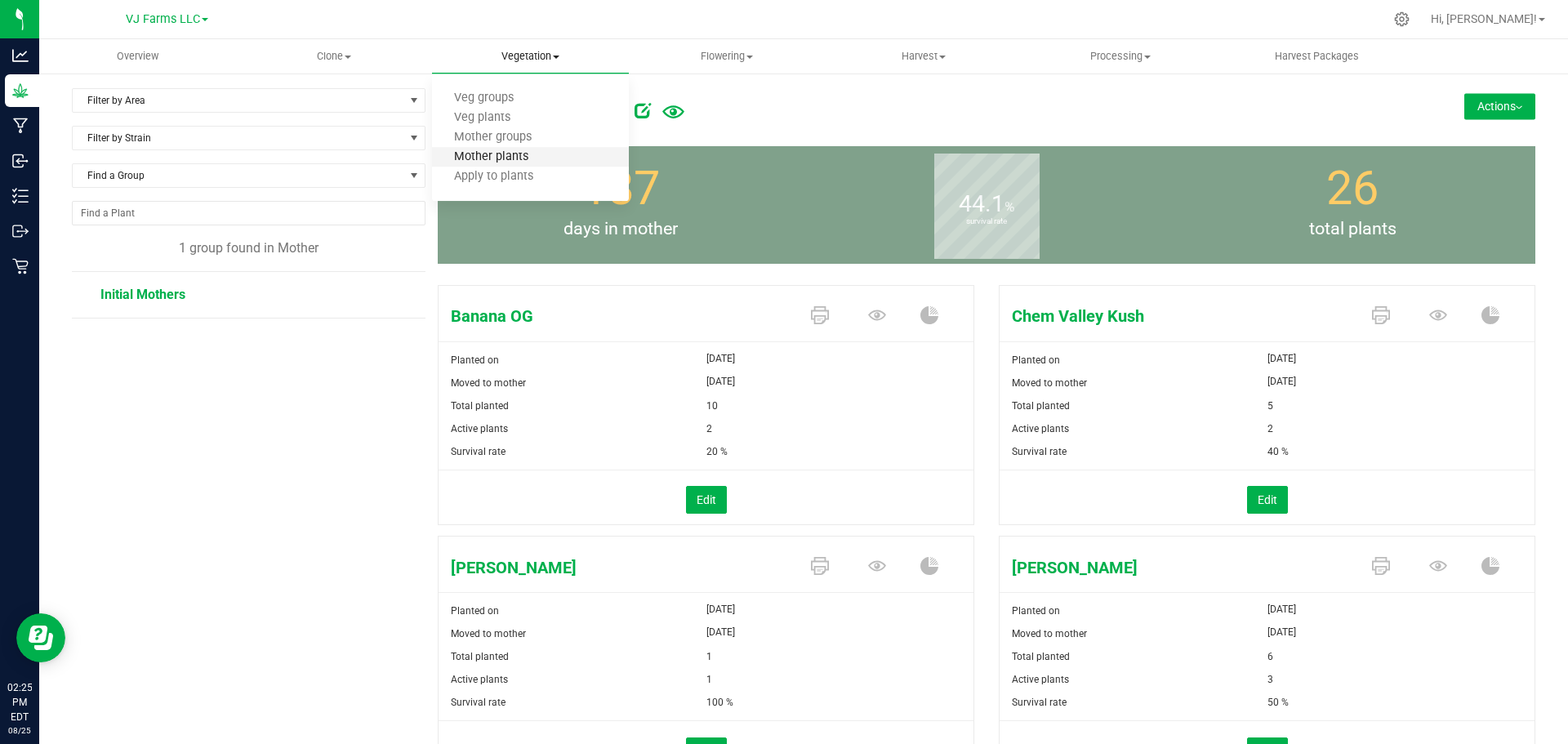
click at [499, 155] on span "Mother plants" at bounding box center [491, 157] width 118 height 14
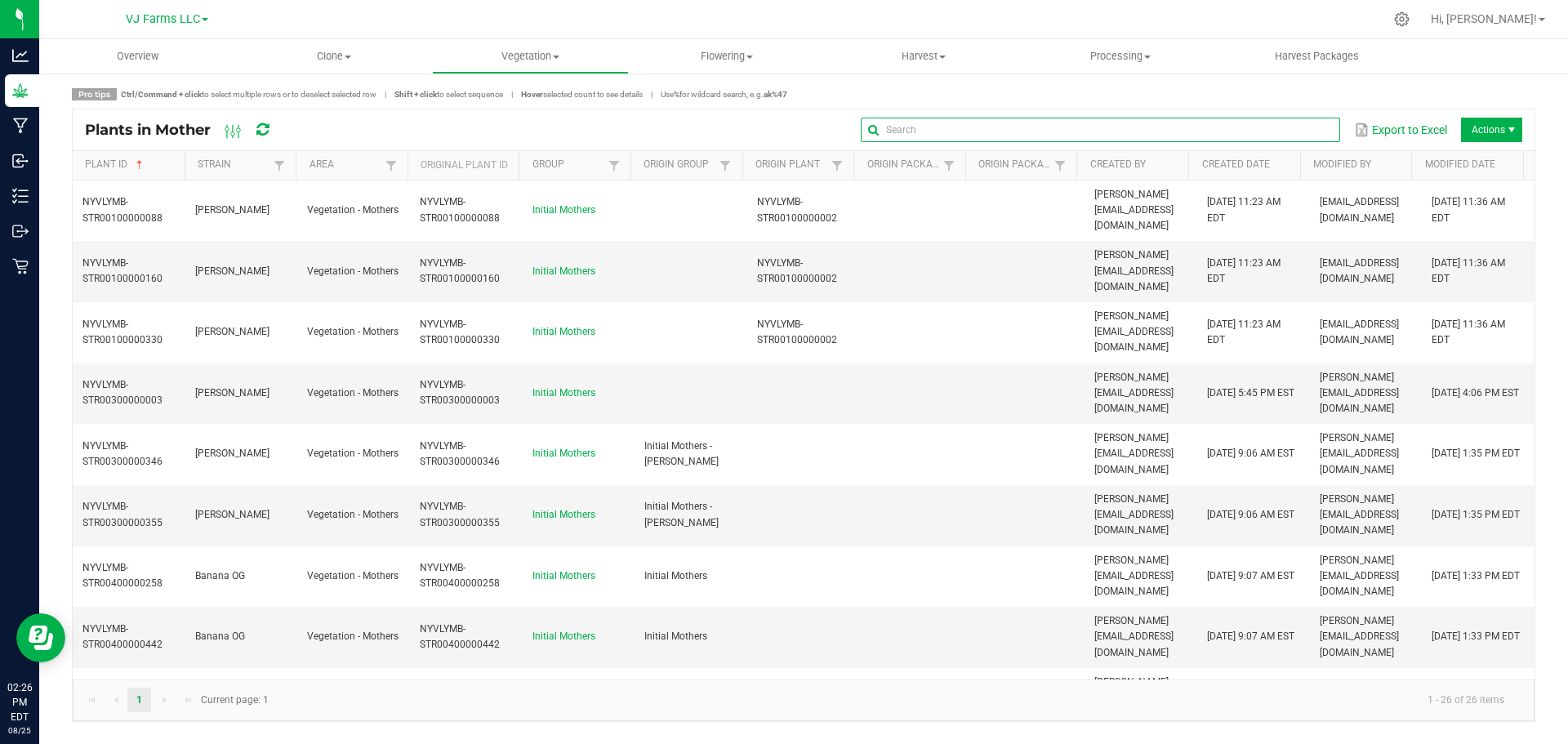
click at [1306, 130] on input "text" at bounding box center [1099, 130] width 479 height 25
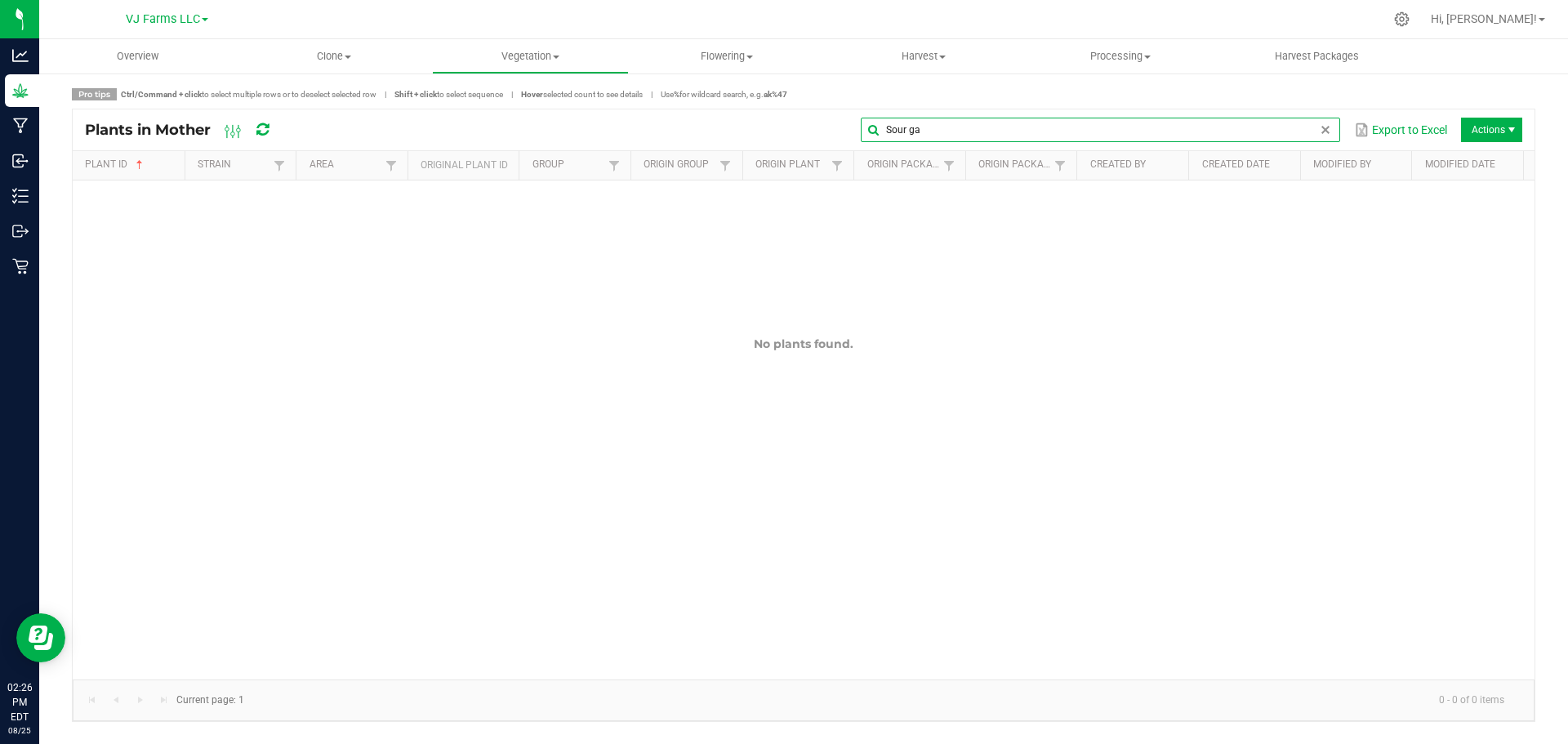
type input "Sour gas"
click at [1319, 135] on span at bounding box center [1325, 130] width 13 height 13
